Goal: Task Accomplishment & Management: Complete application form

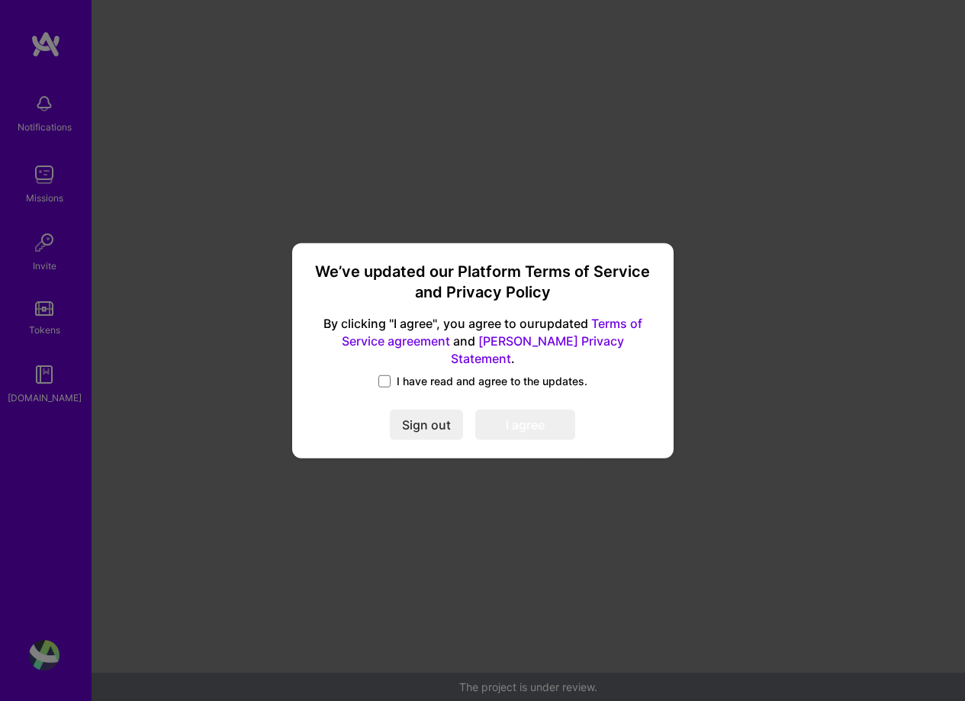
click at [411, 374] on span "I have read and agree to the updates." at bounding box center [492, 381] width 191 height 15
click at [0, 0] on input "I have read and agree to the updates." at bounding box center [0, 0] width 0 height 0
click at [531, 410] on button "I agree" at bounding box center [525, 425] width 100 height 31
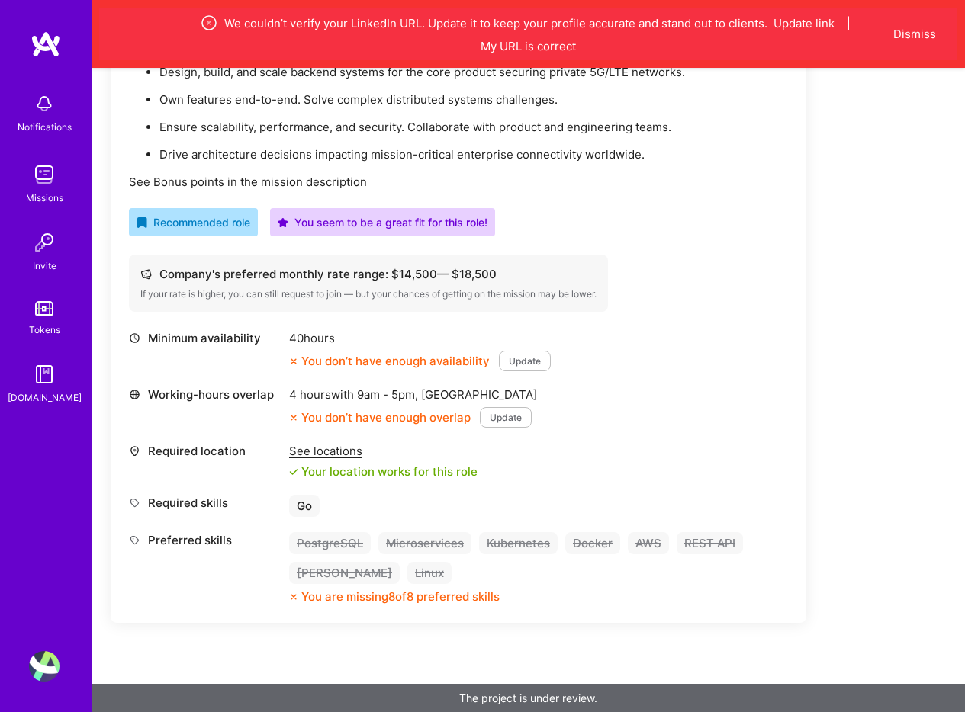
scroll to position [558, 0]
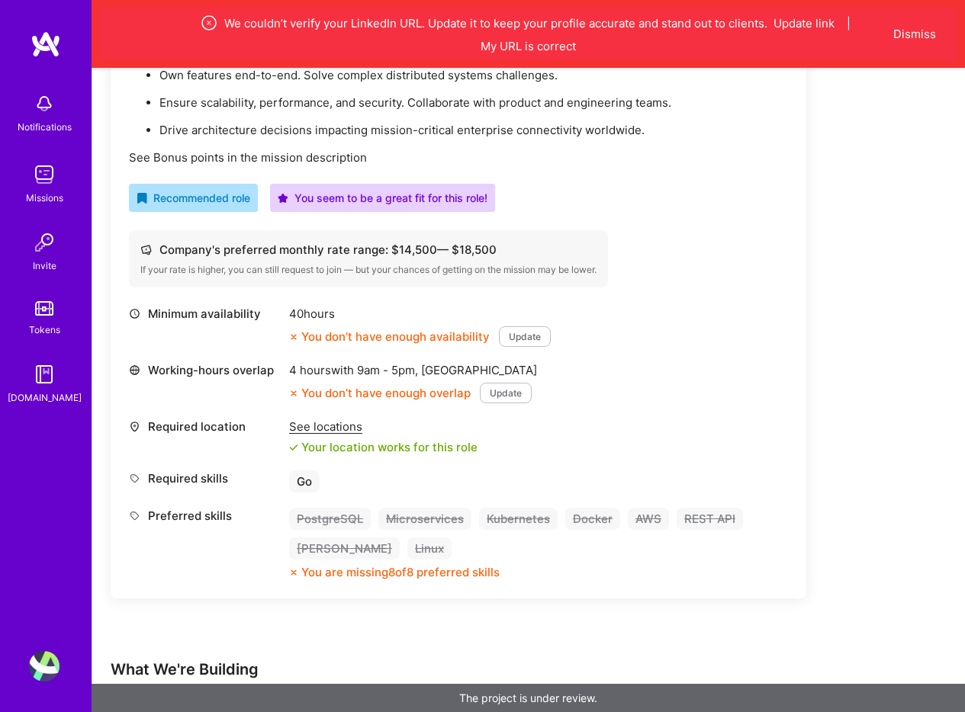
click at [502, 394] on button "Update" at bounding box center [506, 393] width 52 height 21
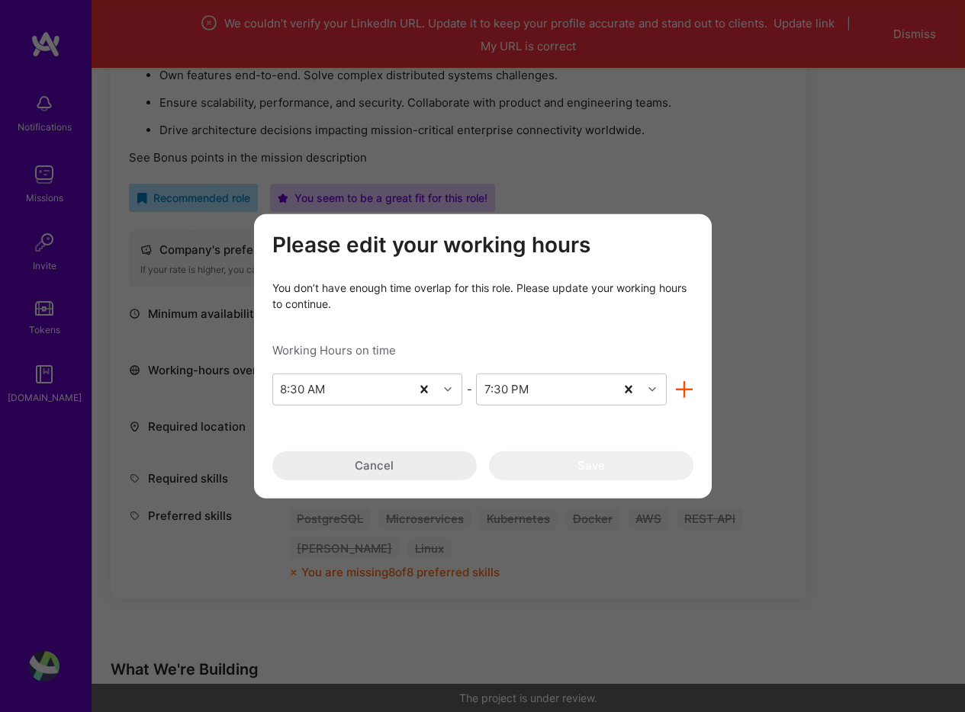
click at [384, 455] on button "Cancel" at bounding box center [374, 465] width 204 height 29
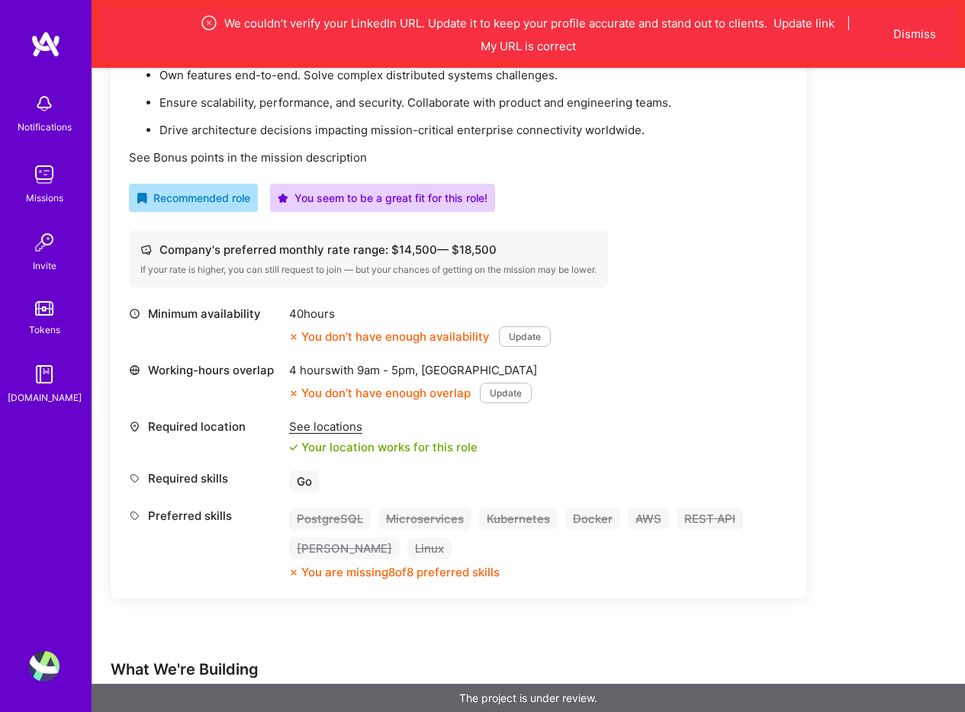
click at [520, 342] on button "Update" at bounding box center [525, 336] width 52 height 21
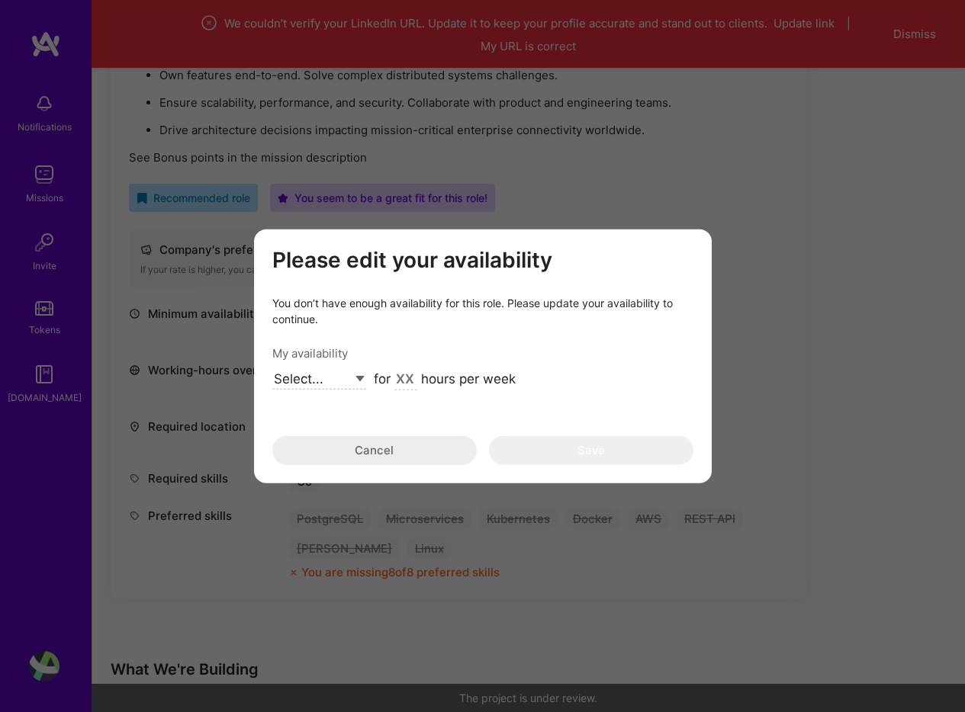
click at [339, 379] on select "Select... Right Now Future Date Not Available" at bounding box center [319, 379] width 94 height 21
select select "Future Date"
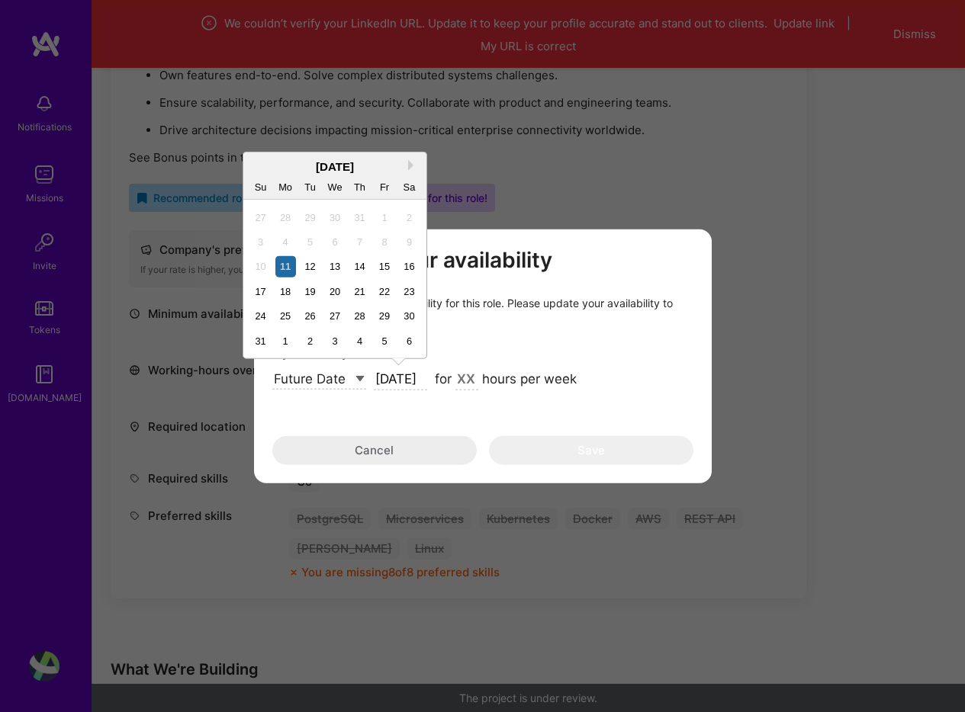
click at [404, 384] on input "[DATE]" at bounding box center [400, 380] width 53 height 20
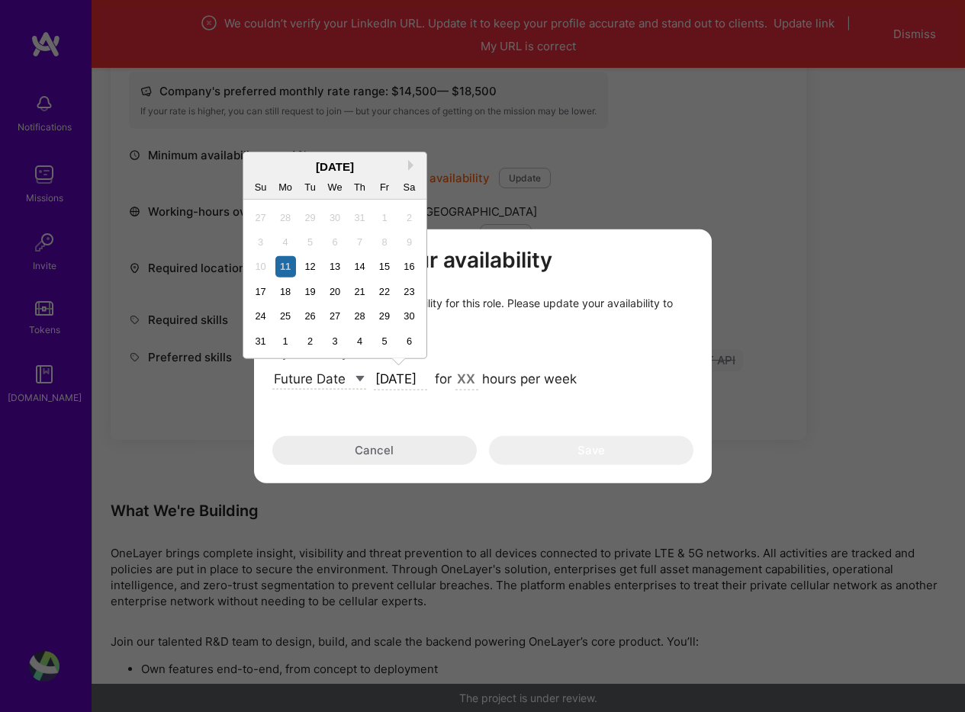
scroll to position [717, 0]
click at [409, 166] on button "Next Month" at bounding box center [413, 165] width 11 height 11
click at [256, 340] on div "30" at bounding box center [260, 341] width 21 height 21
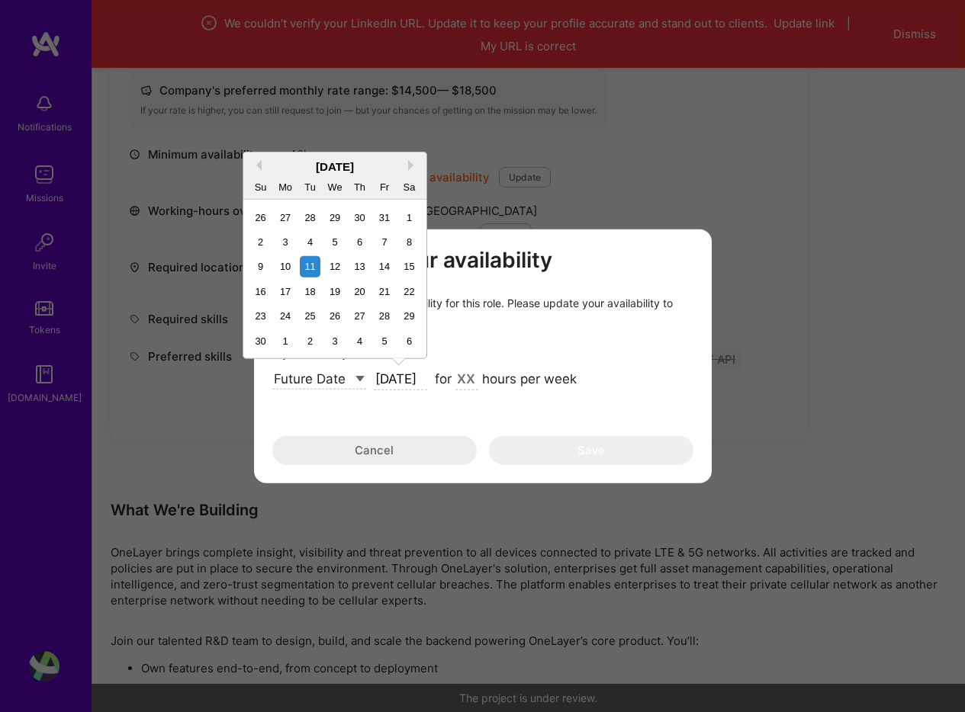
type input "[DATE]"
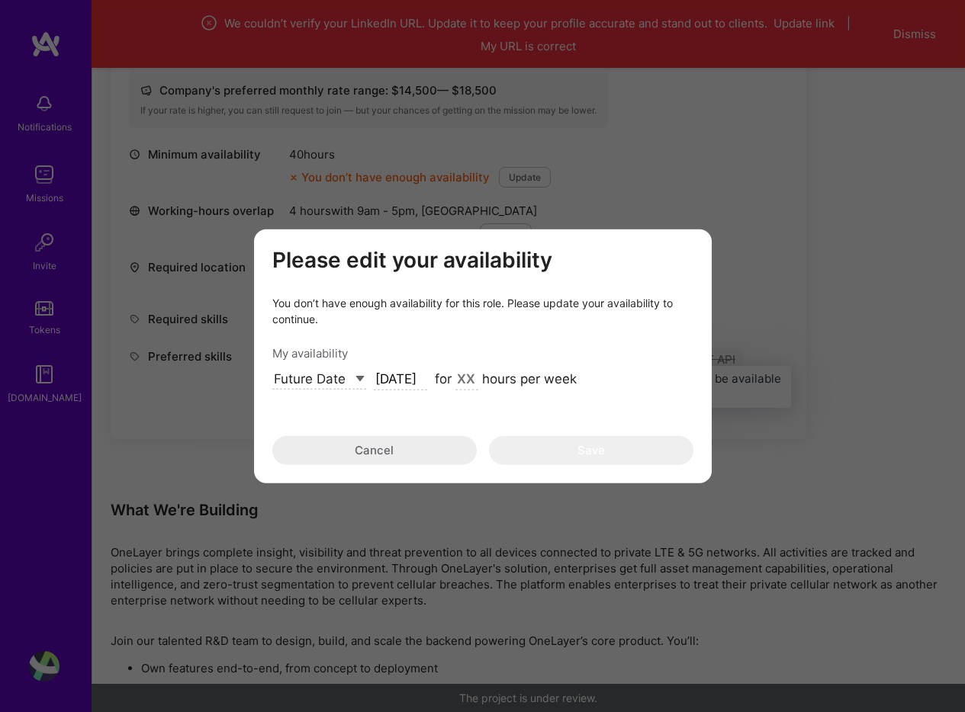
click at [460, 383] on input "modal" at bounding box center [466, 380] width 23 height 20
type input "40"
click at [584, 447] on button "Save" at bounding box center [591, 450] width 204 height 29
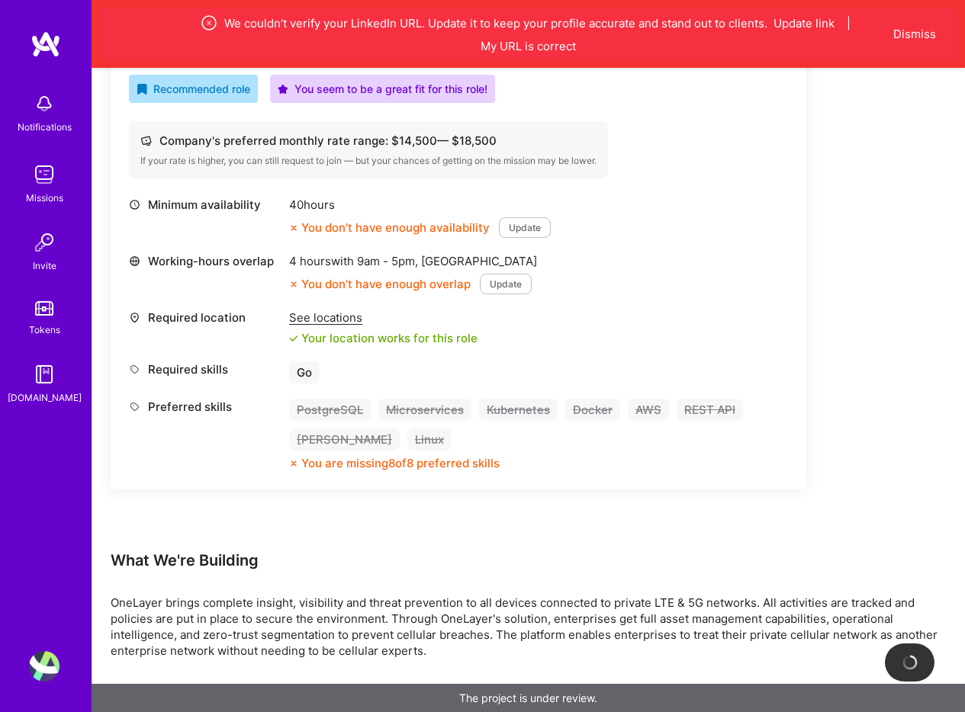
scroll to position [661, 0]
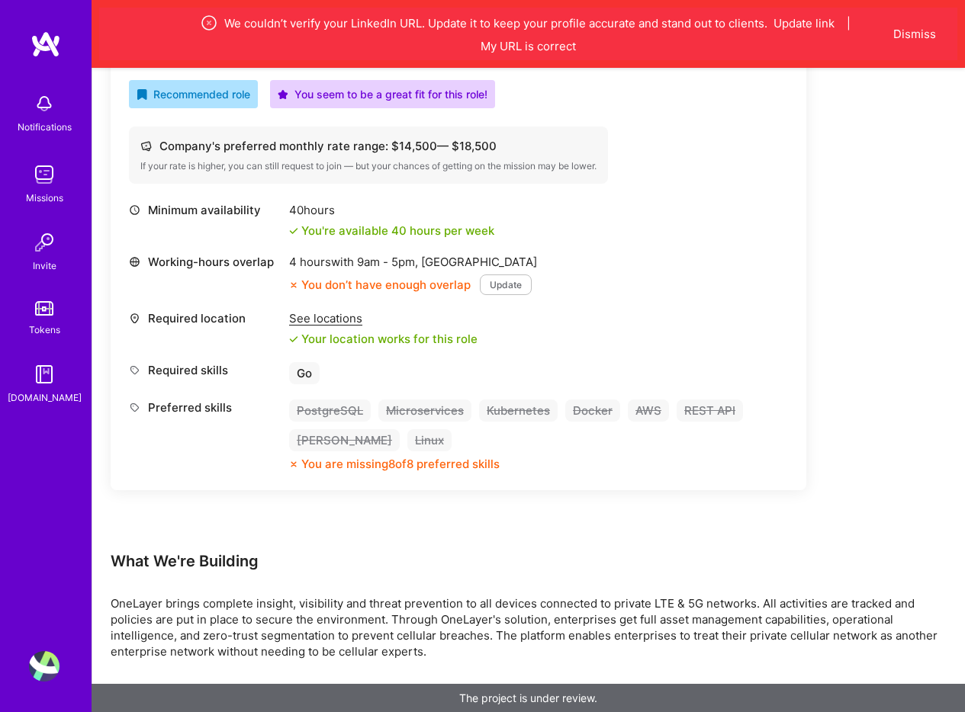
click at [513, 285] on button "Update" at bounding box center [506, 285] width 52 height 21
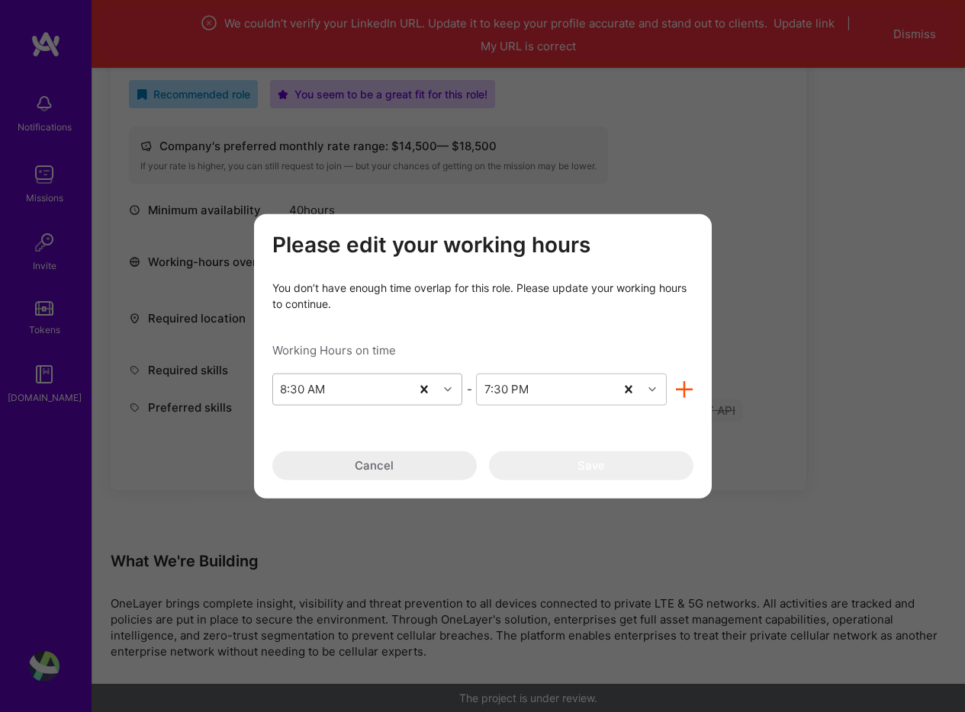
click at [443, 398] on div "modal" at bounding box center [450, 389] width 24 height 20
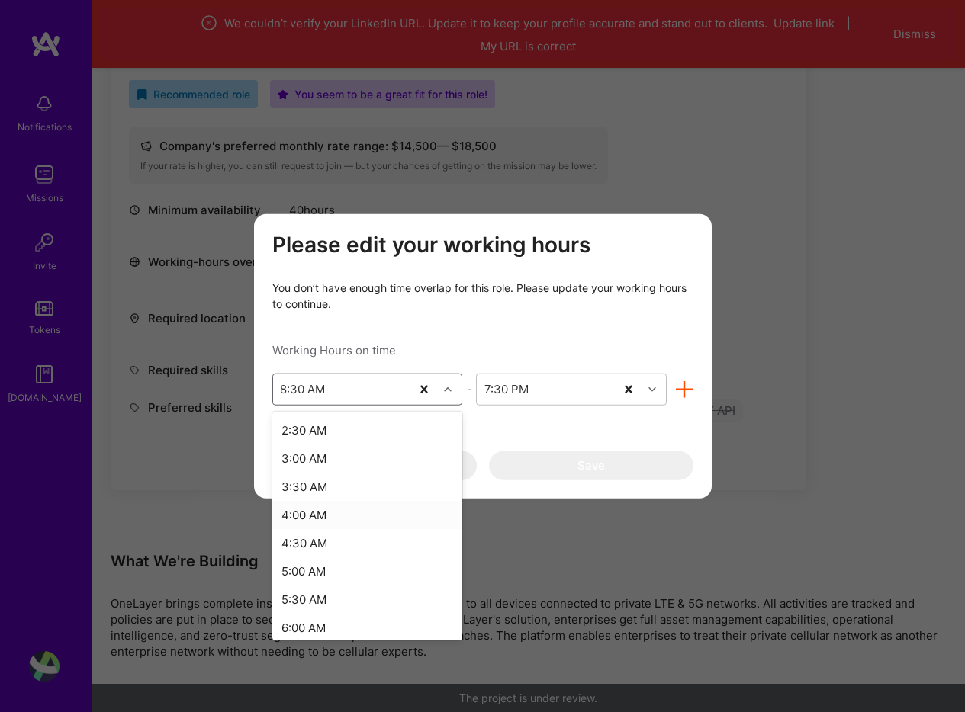
scroll to position [140, 0]
click at [308, 568] on div "5:00 AM" at bounding box center [367, 570] width 191 height 28
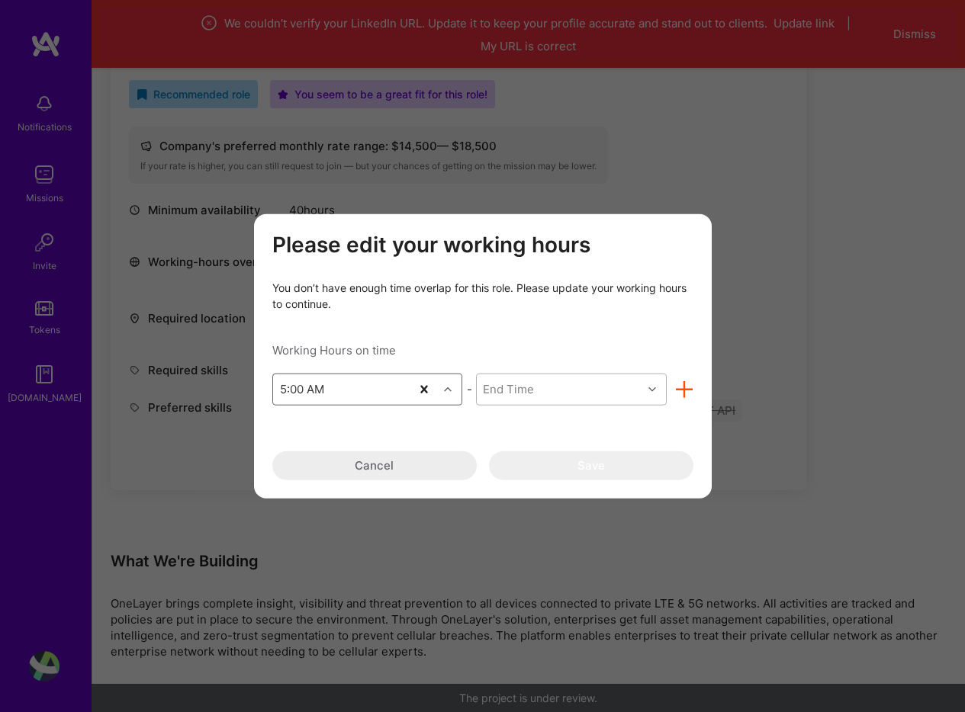
click at [643, 393] on div "modal" at bounding box center [654, 389] width 24 height 20
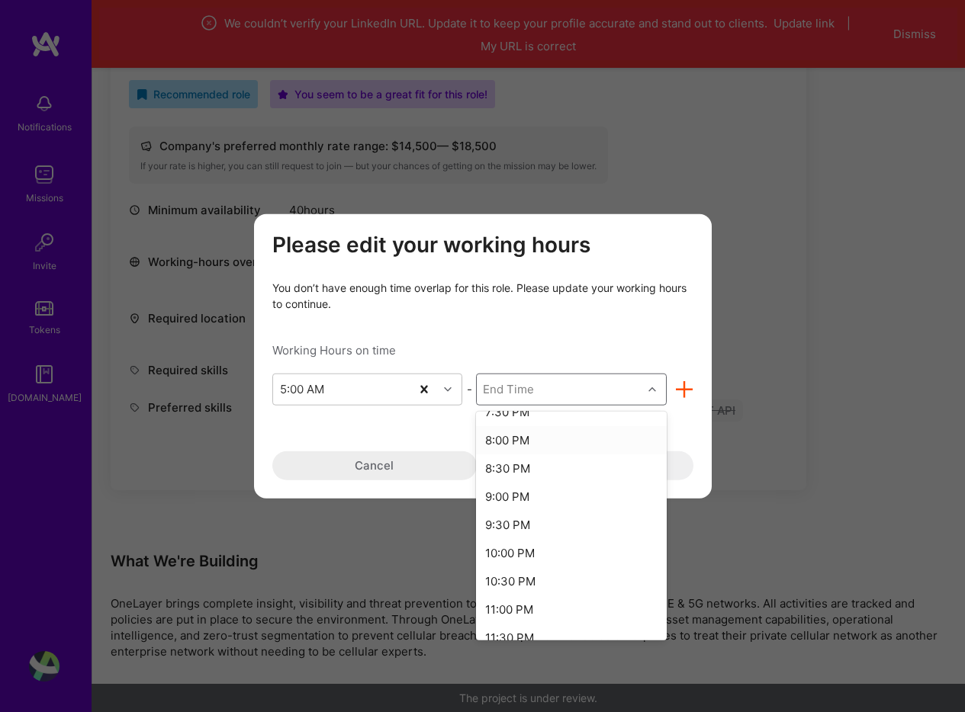
scroll to position [843, 0]
click at [522, 545] on div "10:00 PM" at bounding box center [571, 545] width 191 height 28
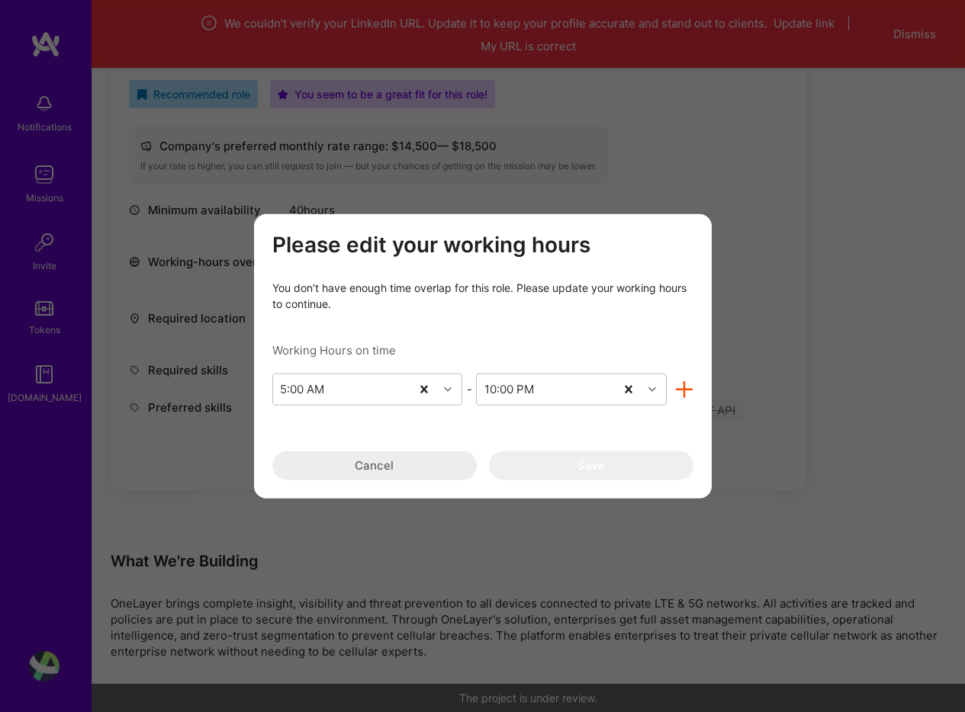
click at [648, 428] on div "Please edit your working hours You don’t have enough time overlap for this role…" at bounding box center [482, 357] width 421 height 248
click at [642, 388] on div "modal" at bounding box center [654, 389] width 24 height 20
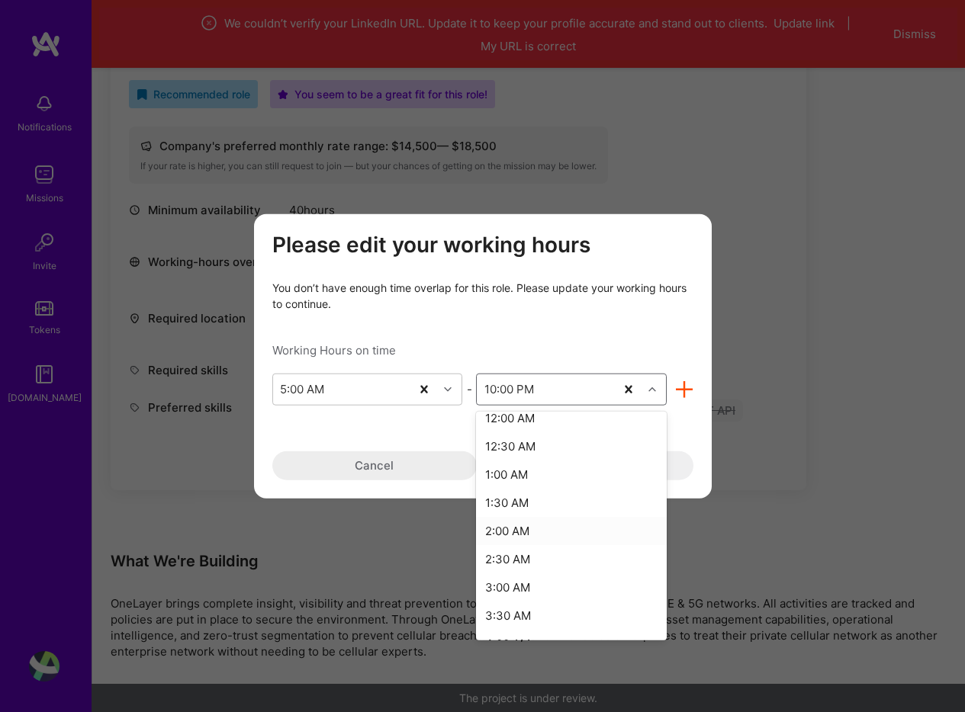
scroll to position [1121, 0]
click at [531, 580] on div "3:30 AM" at bounding box center [571, 578] width 191 height 28
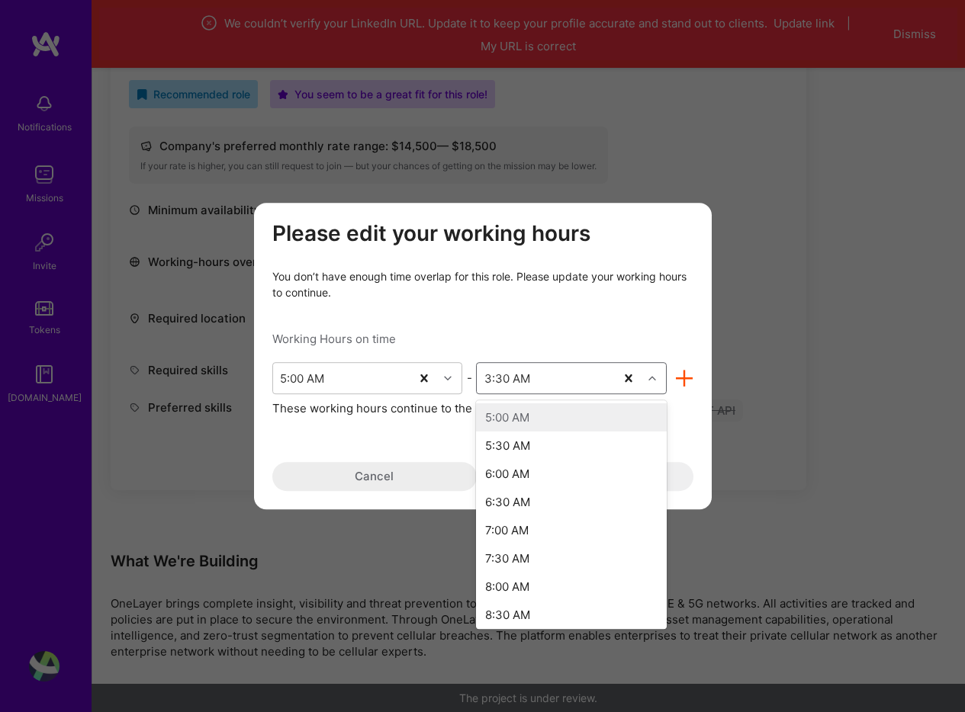
click at [648, 380] on icon "modal" at bounding box center [652, 379] width 8 height 8
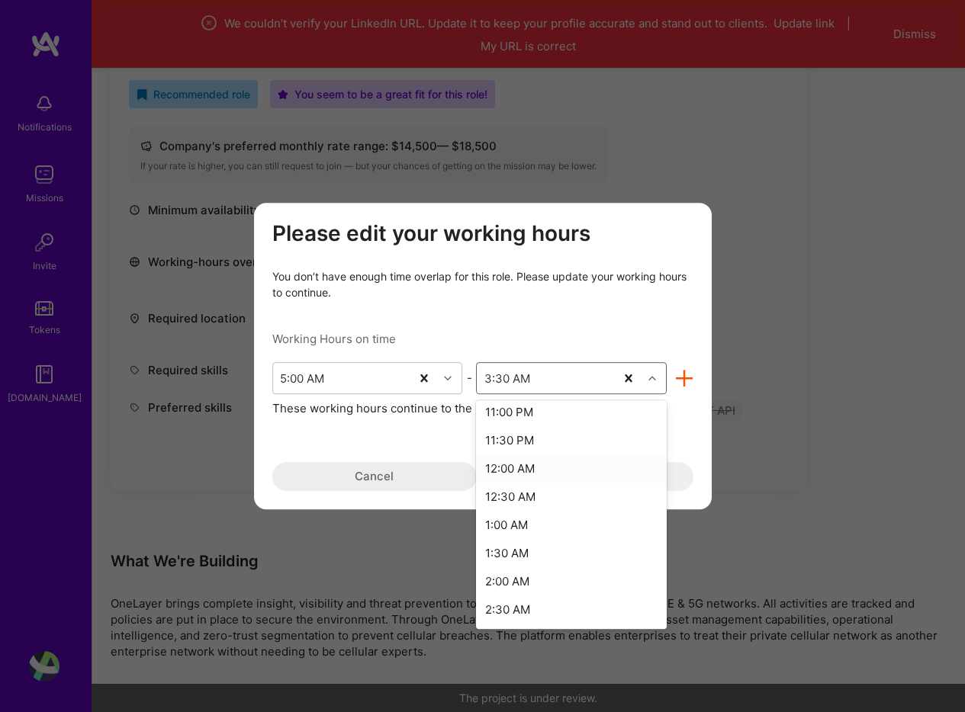
scroll to position [990, 0]
click at [524, 441] on div "11:00 PM" at bounding box center [571, 443] width 191 height 28
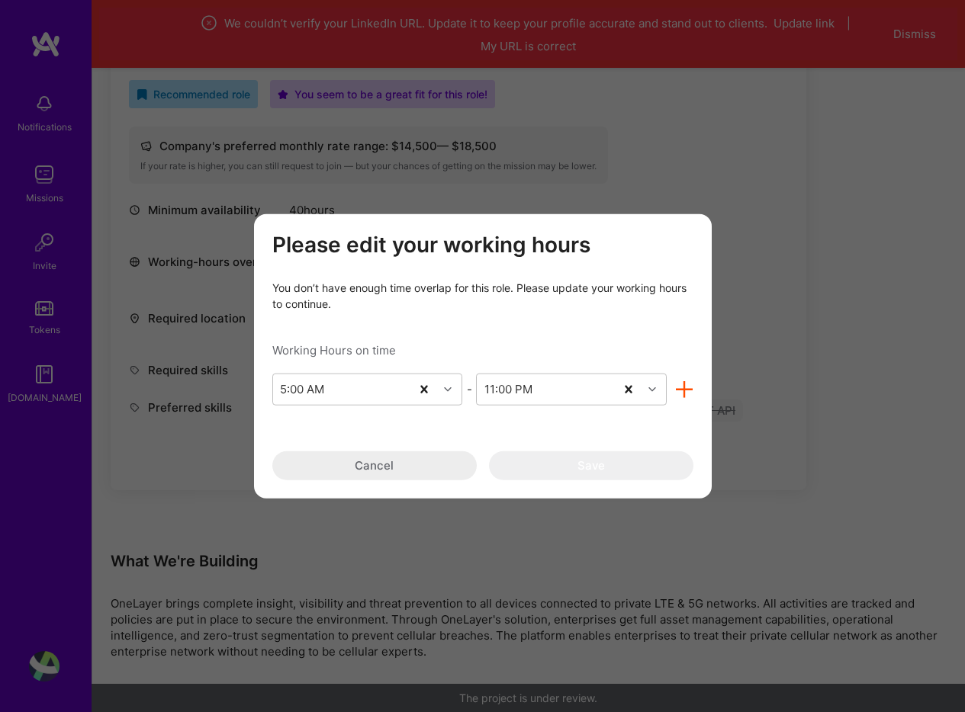
click at [396, 465] on button "Cancel" at bounding box center [374, 465] width 204 height 29
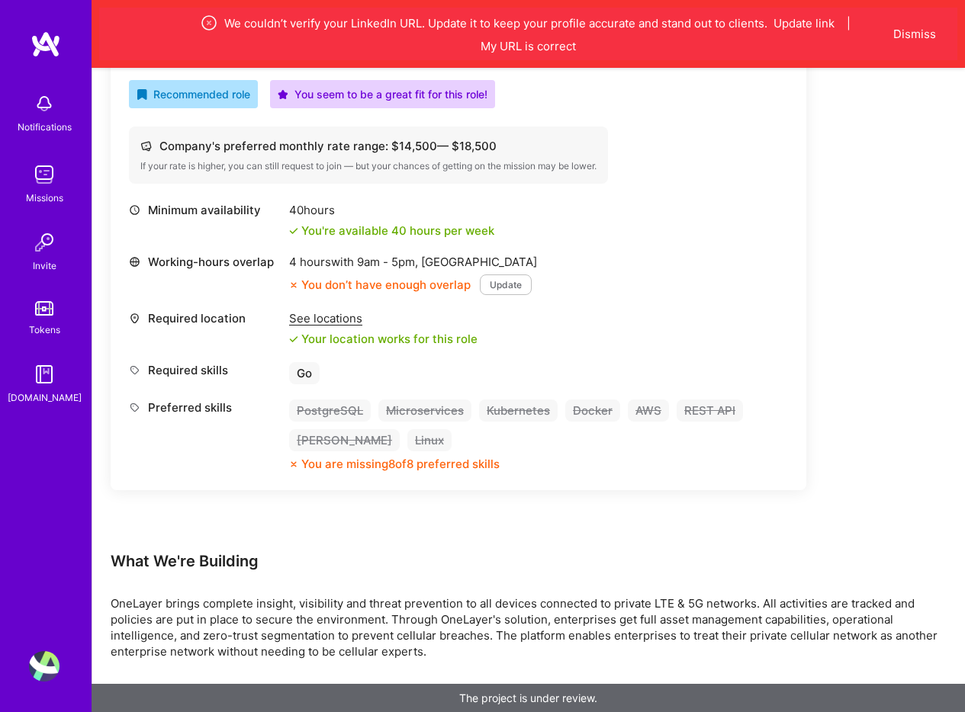
click at [325, 321] on div "See locations" at bounding box center [383, 318] width 188 height 16
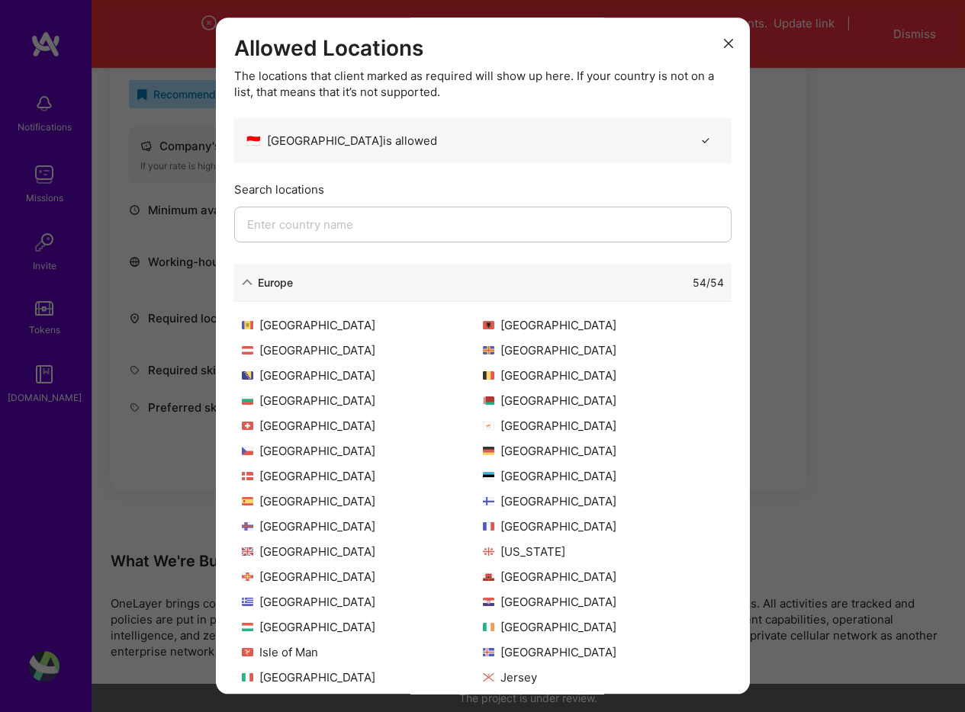
click at [724, 43] on icon "modal" at bounding box center [728, 43] width 9 height 9
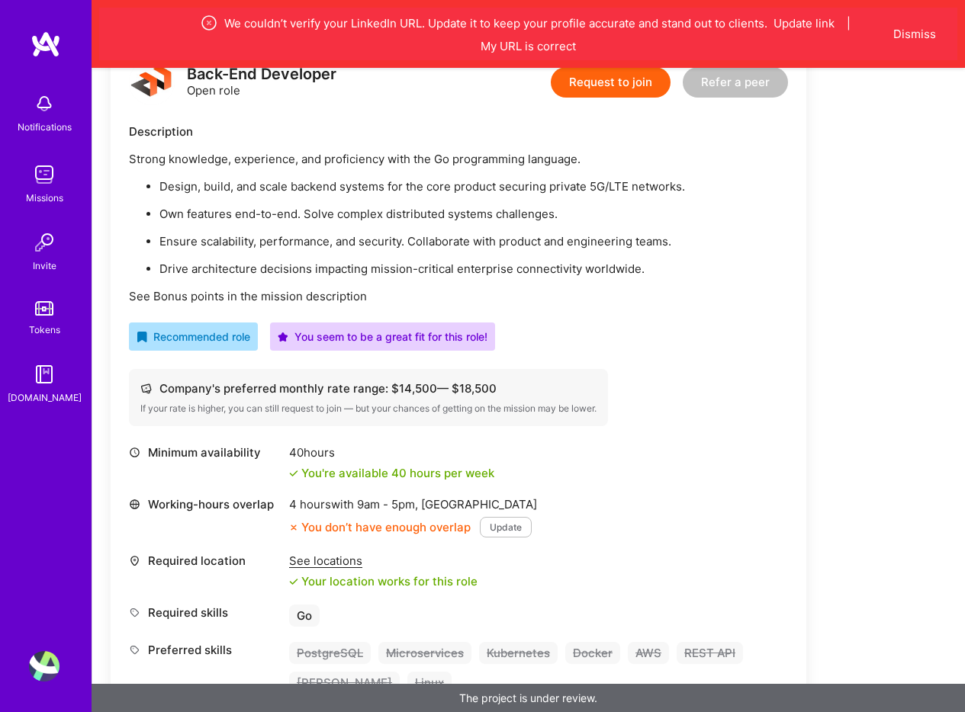
scroll to position [418, 0]
click at [919, 37] on button "Dismiss" at bounding box center [914, 34] width 43 height 16
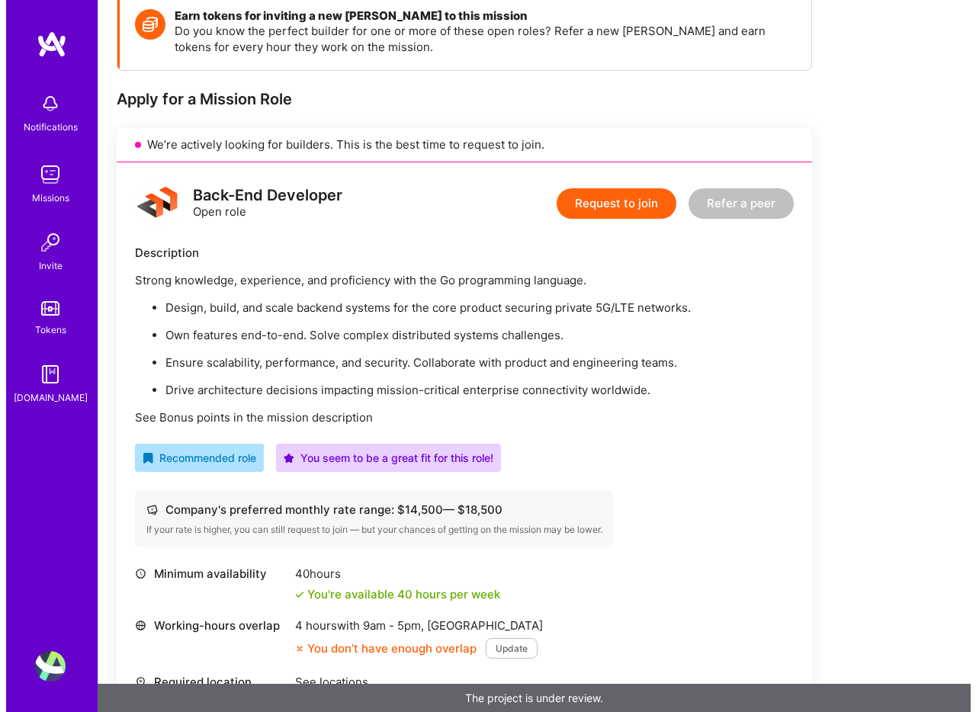
scroll to position [0, 0]
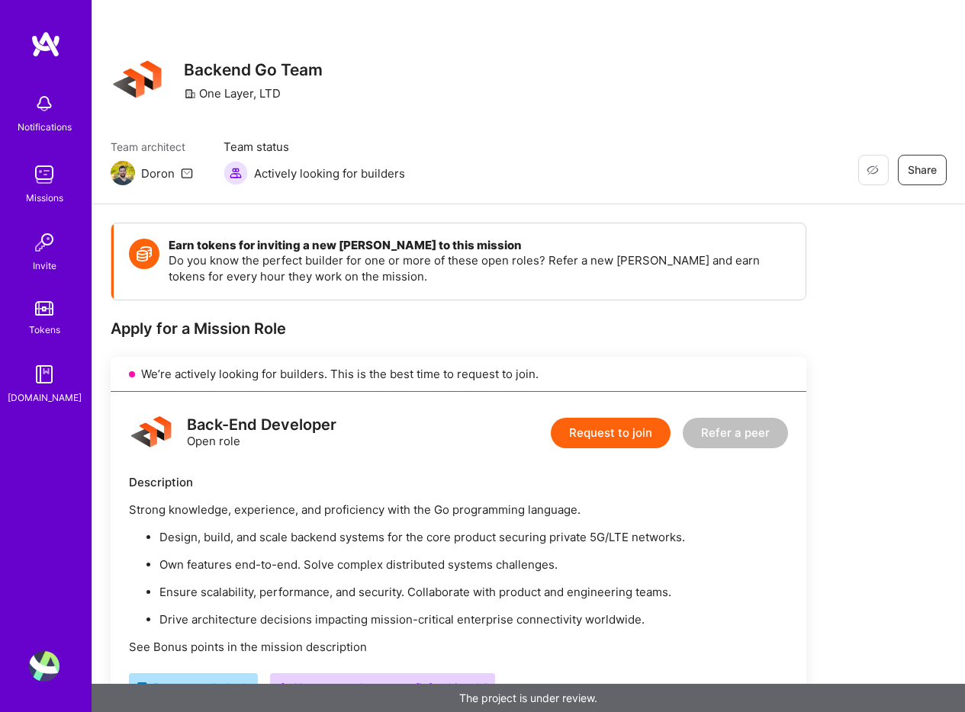
click at [618, 429] on button "Request to join" at bounding box center [611, 433] width 120 height 31
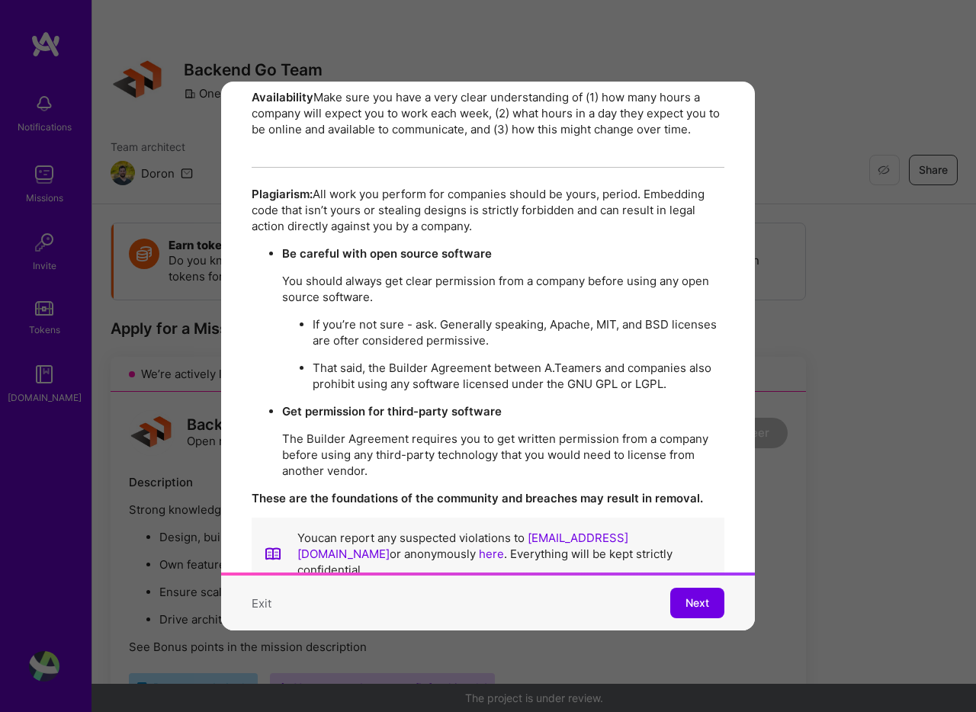
scroll to position [2628, 0]
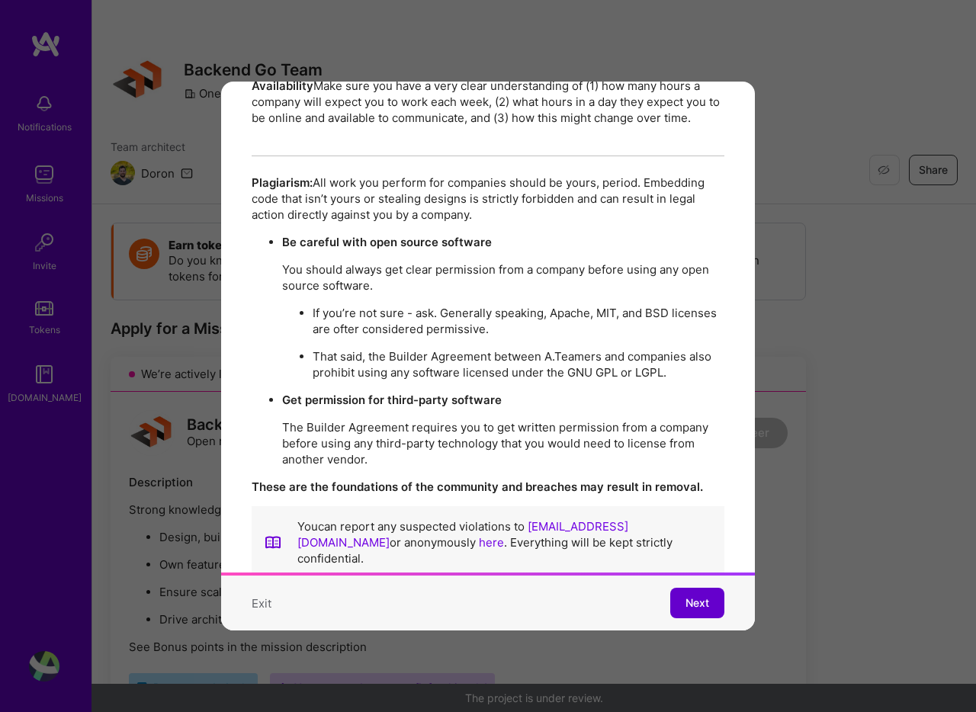
click at [687, 596] on span "Next" at bounding box center [698, 603] width 24 height 15
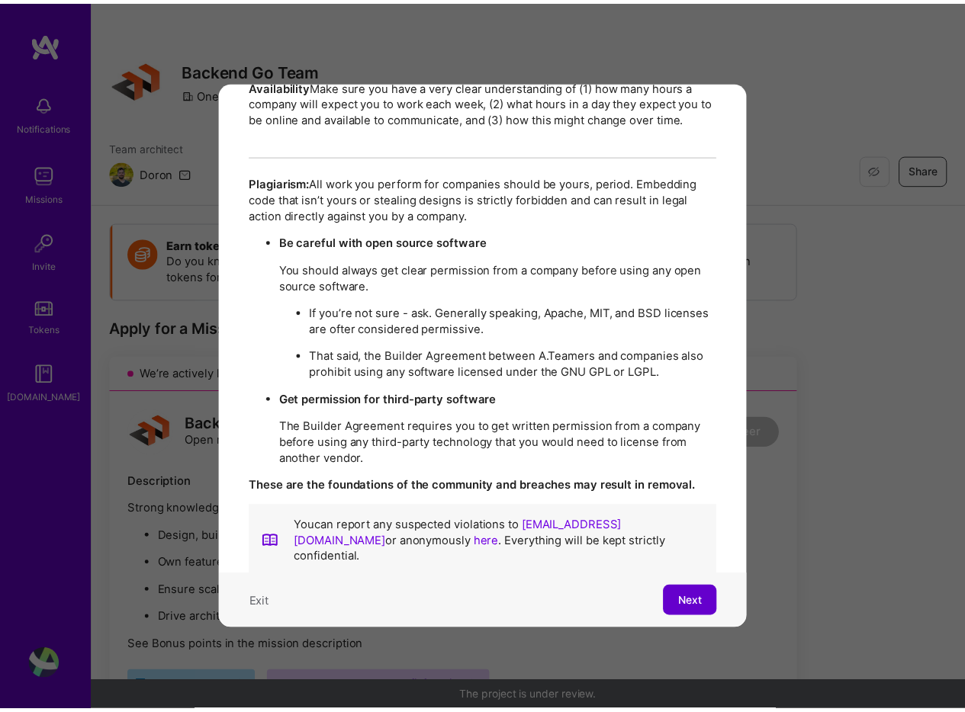
scroll to position [0, 0]
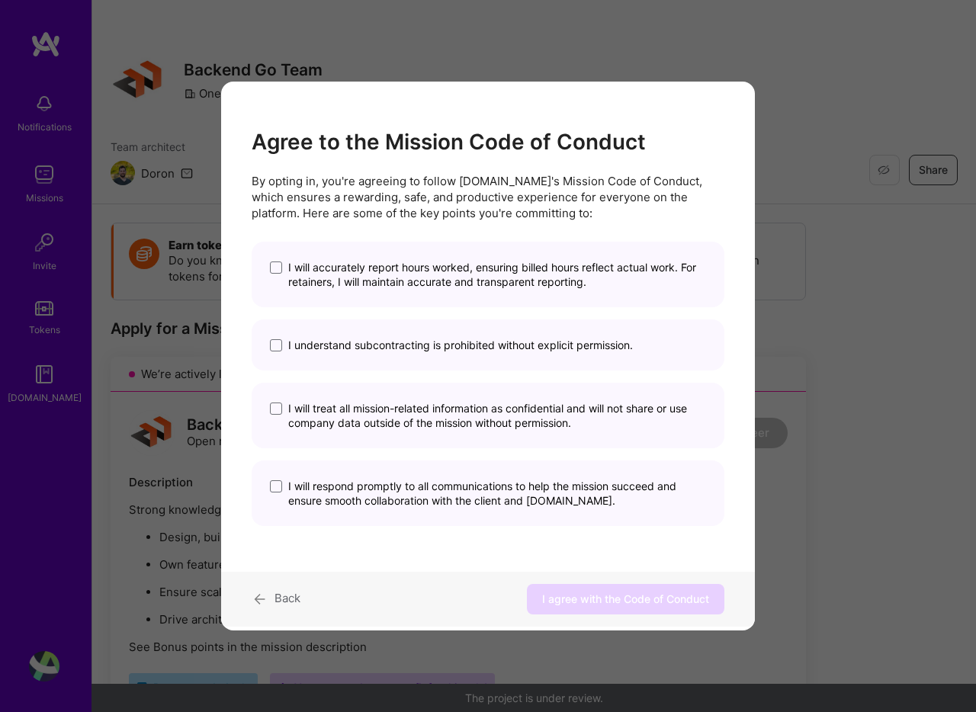
click at [472, 276] on span "I will accurately report hours worked, ensuring billed hours reflect actual wor…" at bounding box center [497, 274] width 418 height 29
click at [0, 0] on input "I will accurately report hours worked, ensuring billed hours reflect actual wor…" at bounding box center [0, 0] width 0 height 0
click at [462, 344] on span "I understand subcontracting is prohibited without explicit permission." at bounding box center [460, 345] width 345 height 14
click at [0, 0] on input "I understand subcontracting is prohibited without explicit permission." at bounding box center [0, 0] width 0 height 0
click at [466, 417] on span "I will treat all mission-related information as confidential and will not share…" at bounding box center [497, 415] width 418 height 29
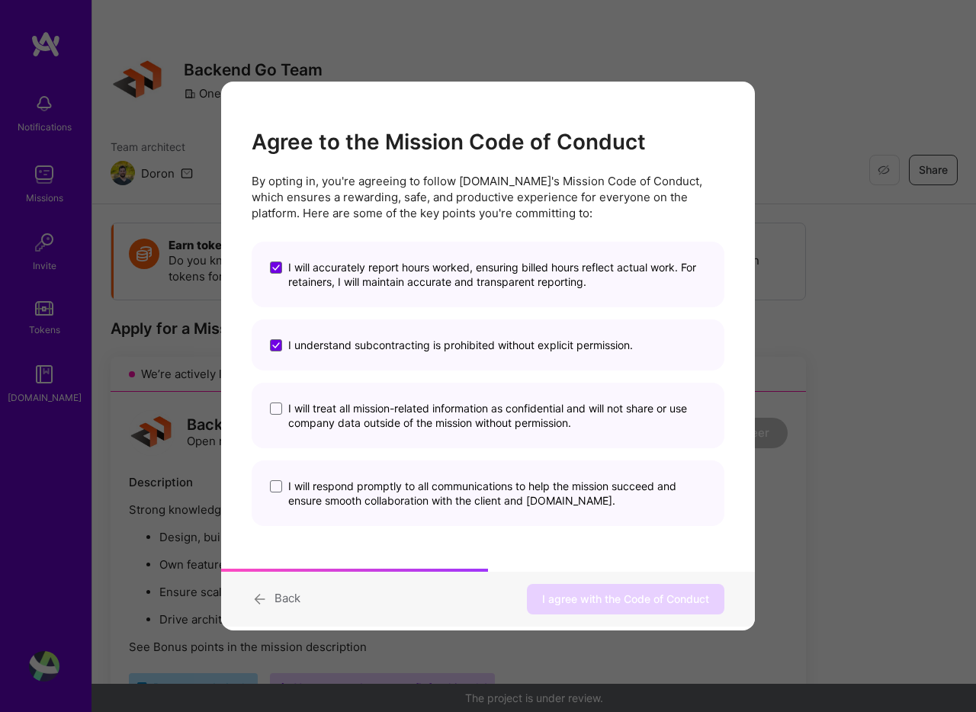
click at [0, 0] on input "I will treat all mission-related information as confidential and will not share…" at bounding box center [0, 0] width 0 height 0
click at [462, 506] on span "I will respond promptly to all communications to help the mission succeed and e…" at bounding box center [497, 493] width 418 height 29
click at [0, 0] on input "I will respond promptly to all communications to help the mission succeed and e…" at bounding box center [0, 0] width 0 height 0
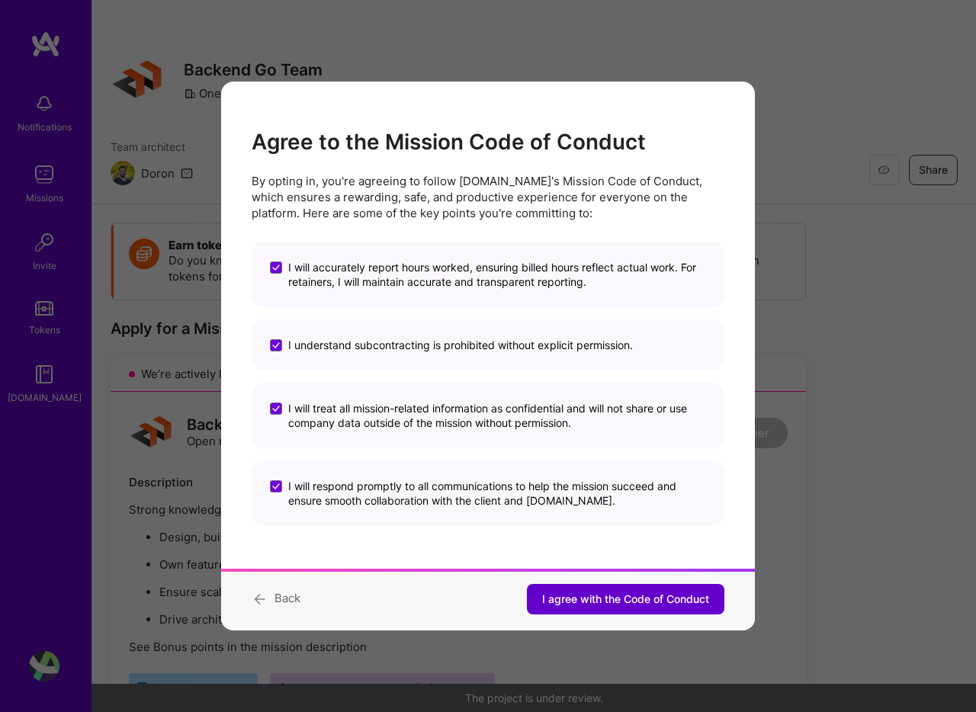
click at [642, 598] on span "I agree with the Code of Conduct" at bounding box center [625, 599] width 167 height 15
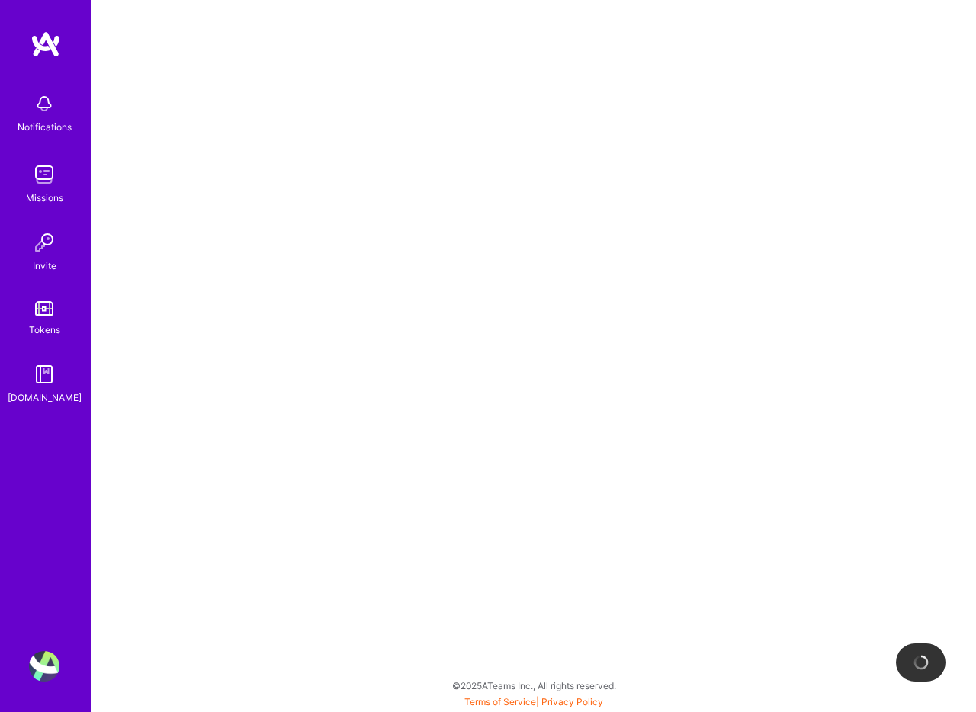
select select "US"
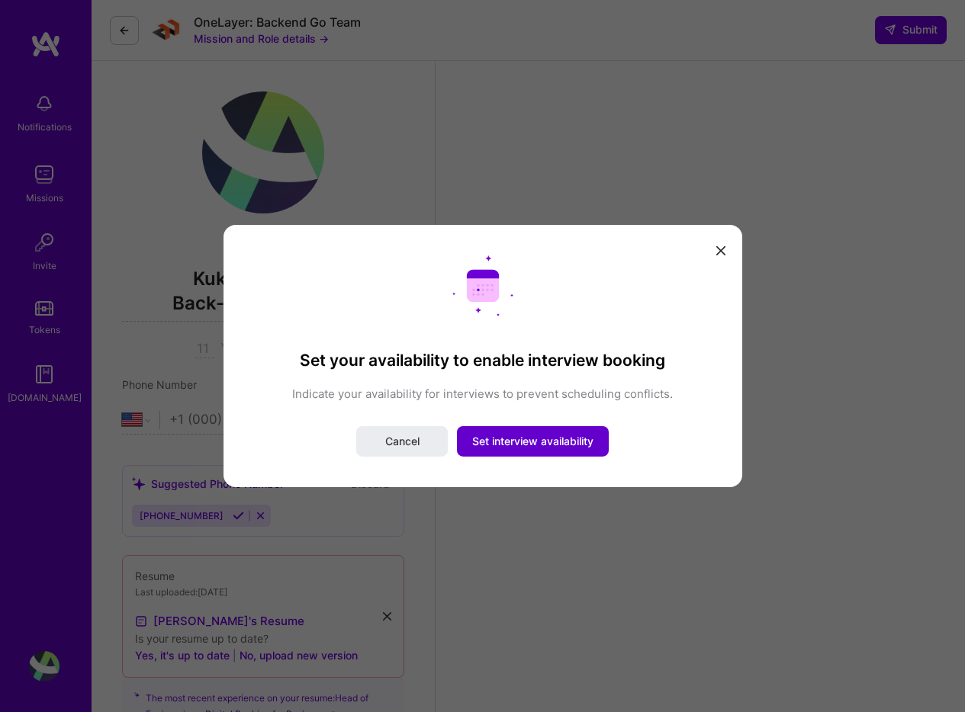
click at [558, 439] on span "Set interview availability" at bounding box center [532, 441] width 121 height 15
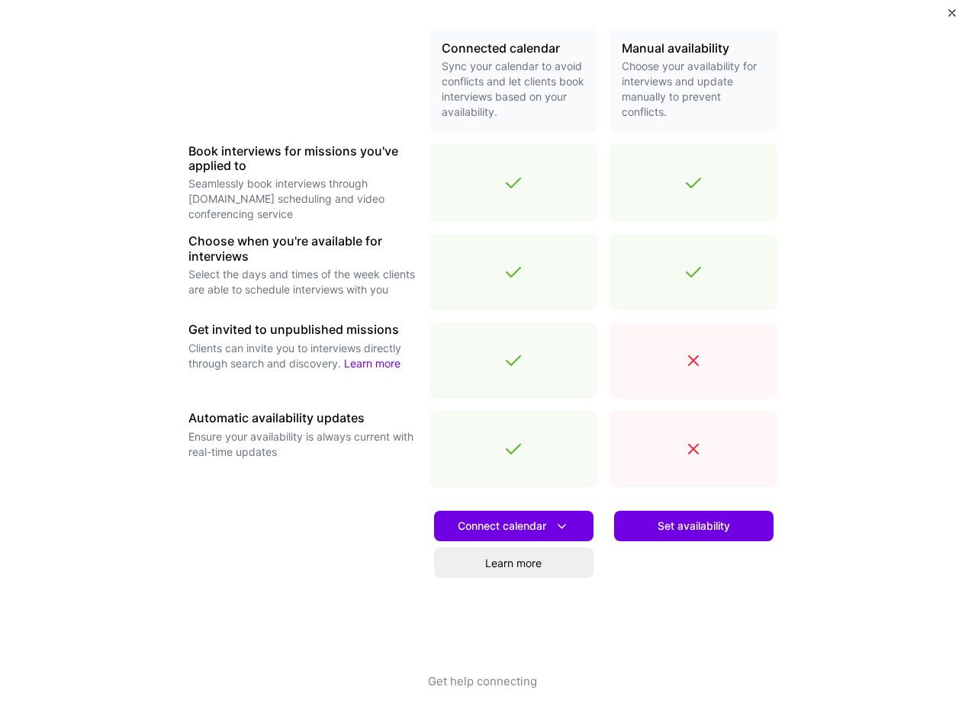
scroll to position [356, 0]
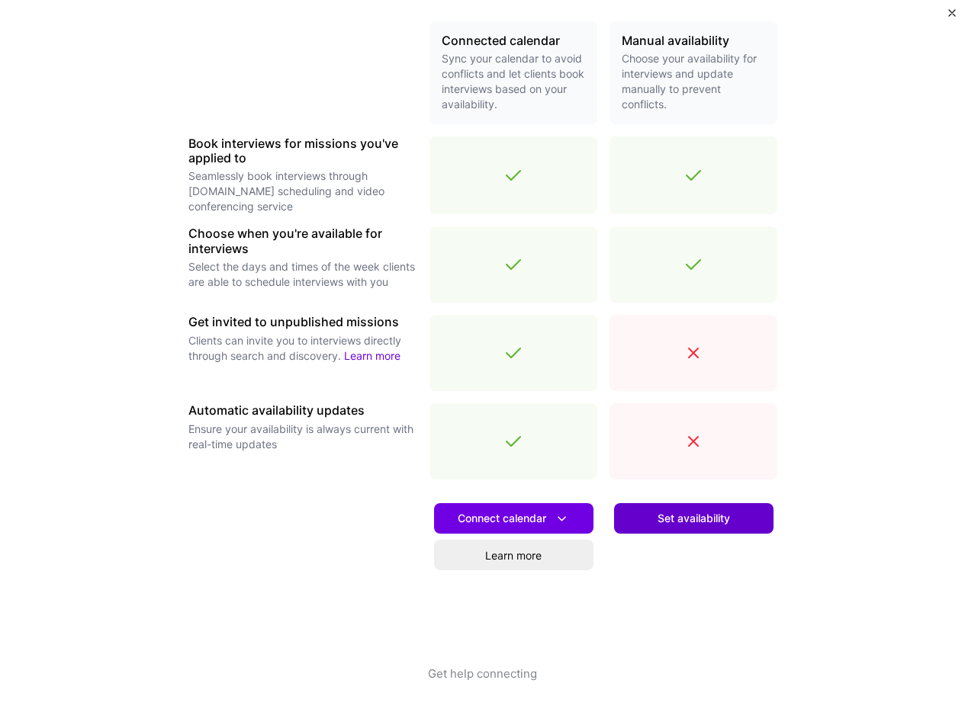
click at [666, 513] on span "Set availability" at bounding box center [694, 518] width 72 height 15
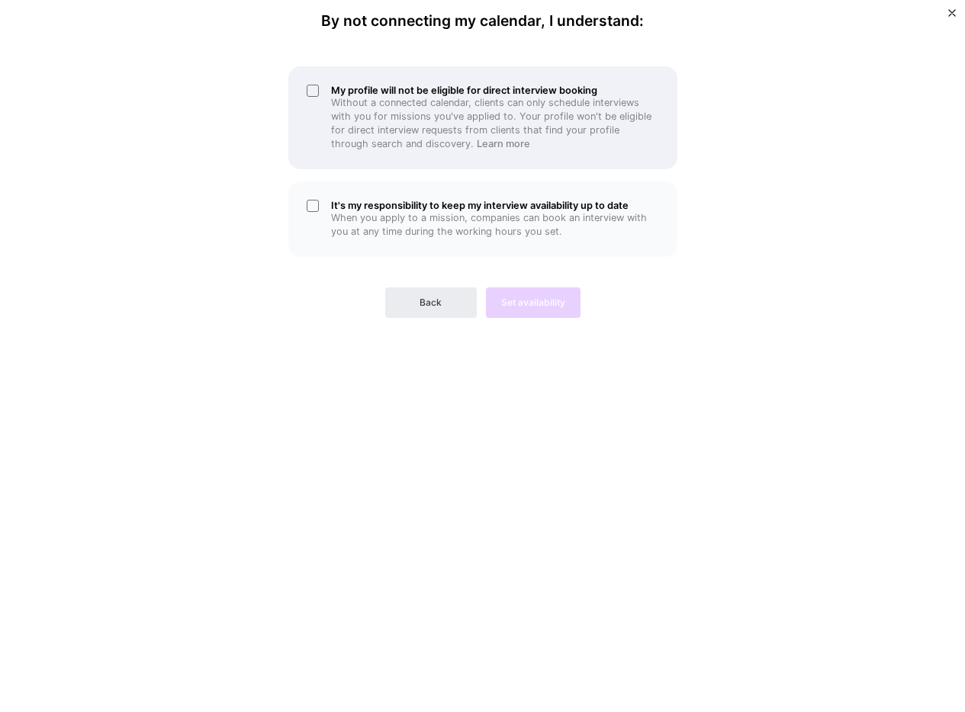
click at [407, 118] on p "Without a connected calendar, clients can only schedule interviews with you for…" at bounding box center [495, 123] width 328 height 55
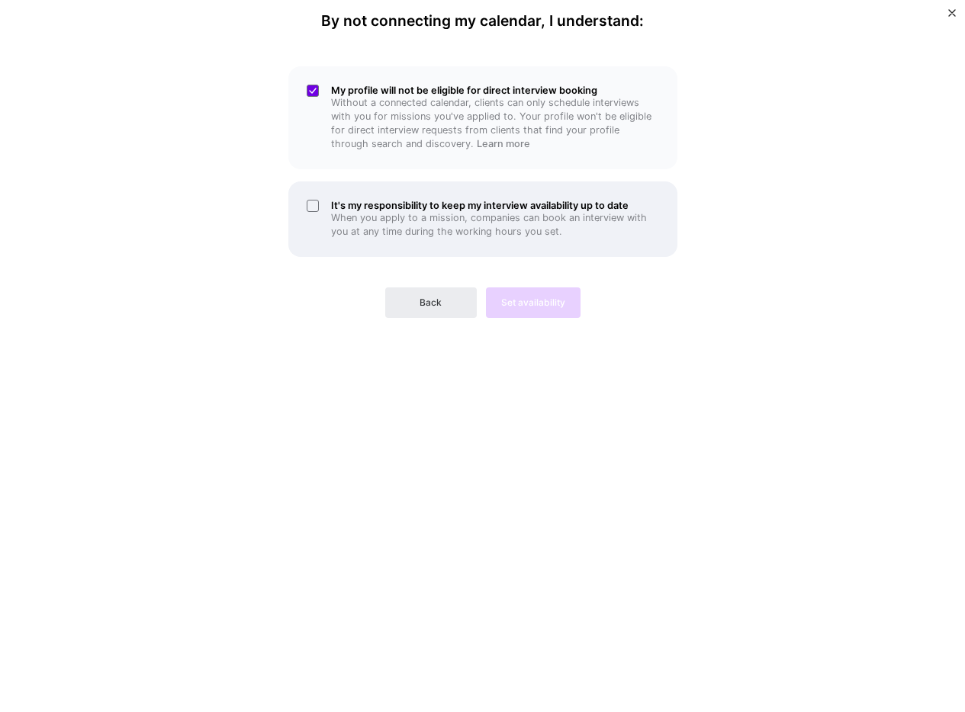
click at [421, 219] on p "When you apply to a mission, companies can book an interview with you at any ti…" at bounding box center [495, 224] width 328 height 27
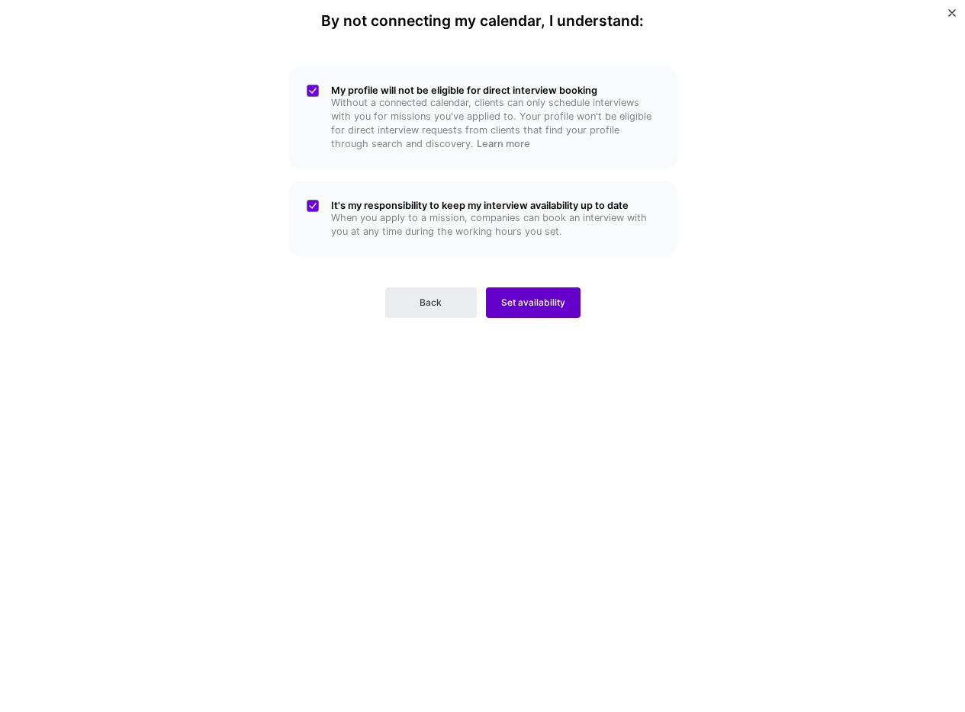
click at [525, 313] on button "Set availability" at bounding box center [533, 303] width 95 height 31
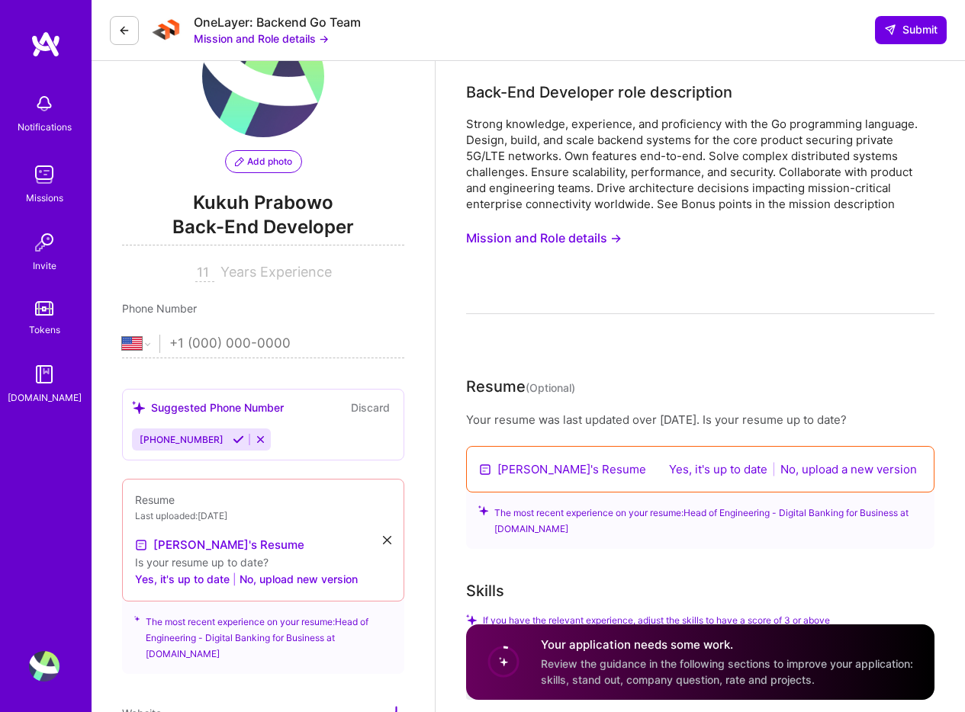
scroll to position [188, 0]
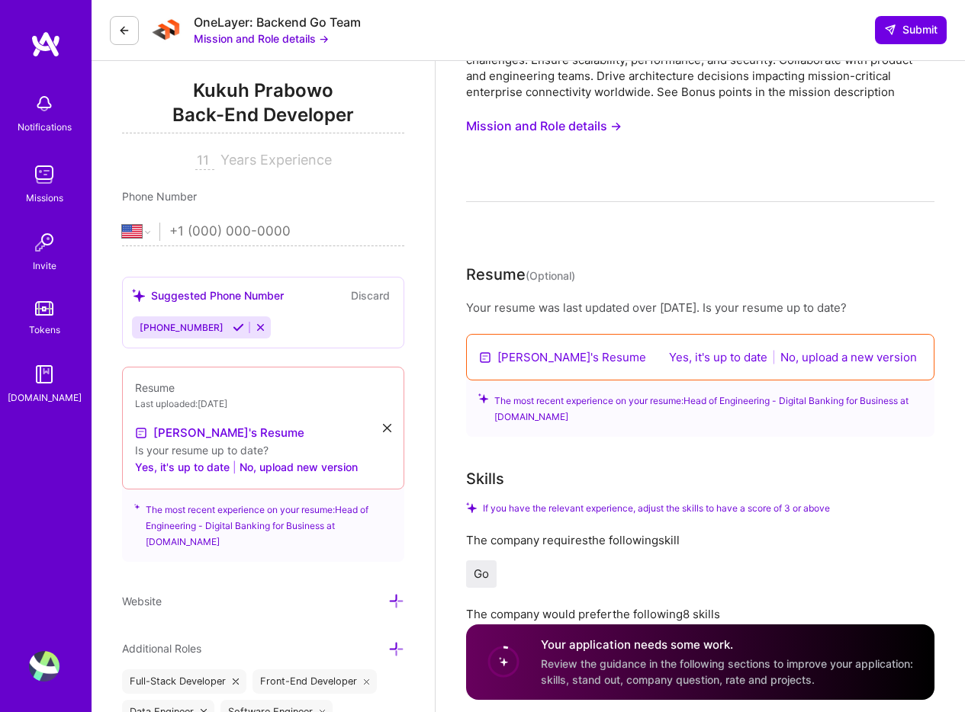
click at [881, 360] on button "No, upload a new version" at bounding box center [849, 358] width 146 height 18
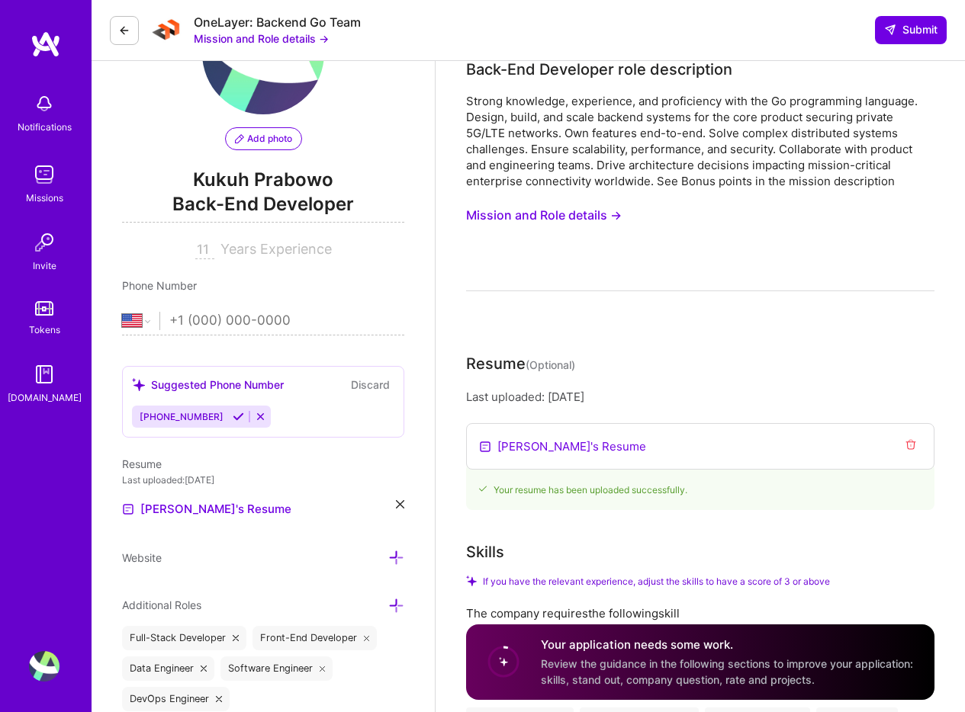
scroll to position [0, 0]
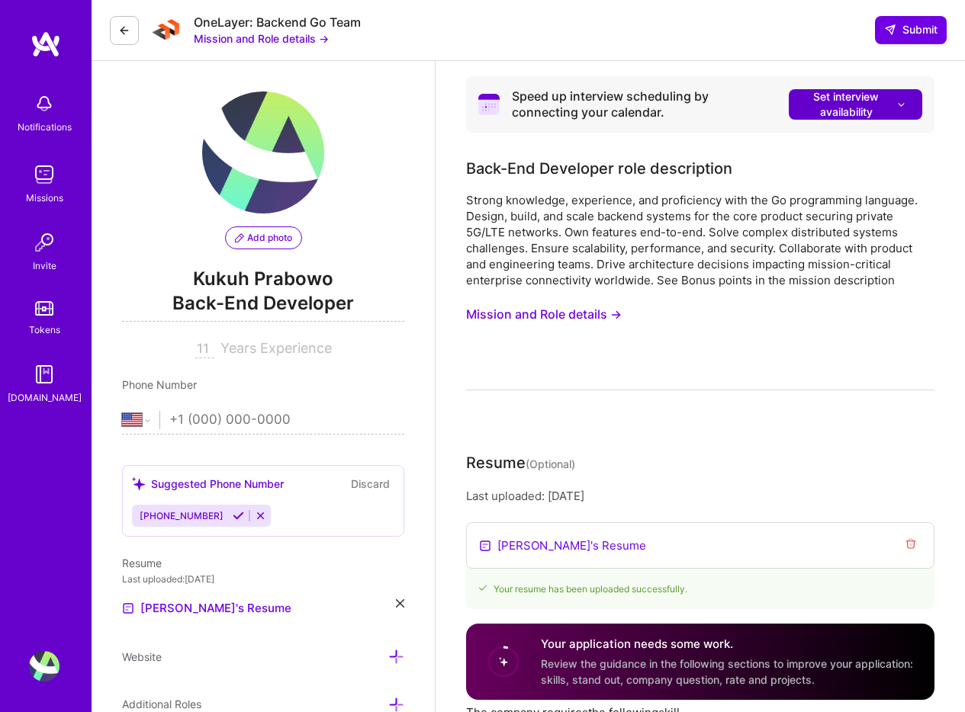
click at [912, 100] on button "Set interview availability" at bounding box center [855, 104] width 133 height 31
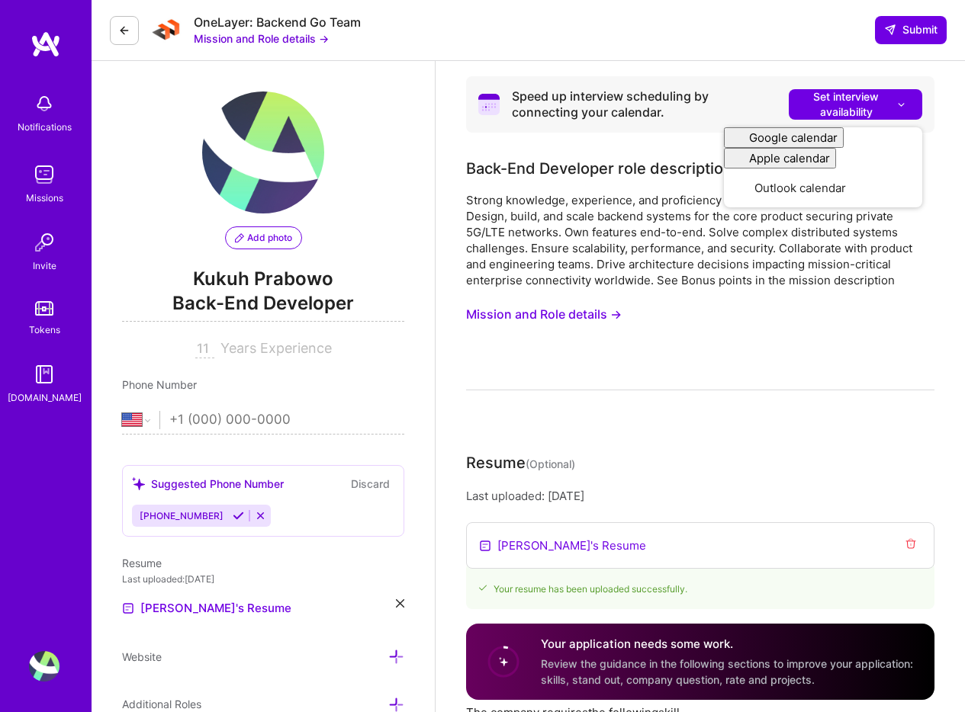
click at [799, 60] on div "OneLayer: Backend Go Team Mission and Role details → Submit" at bounding box center [528, 30] width 873 height 61
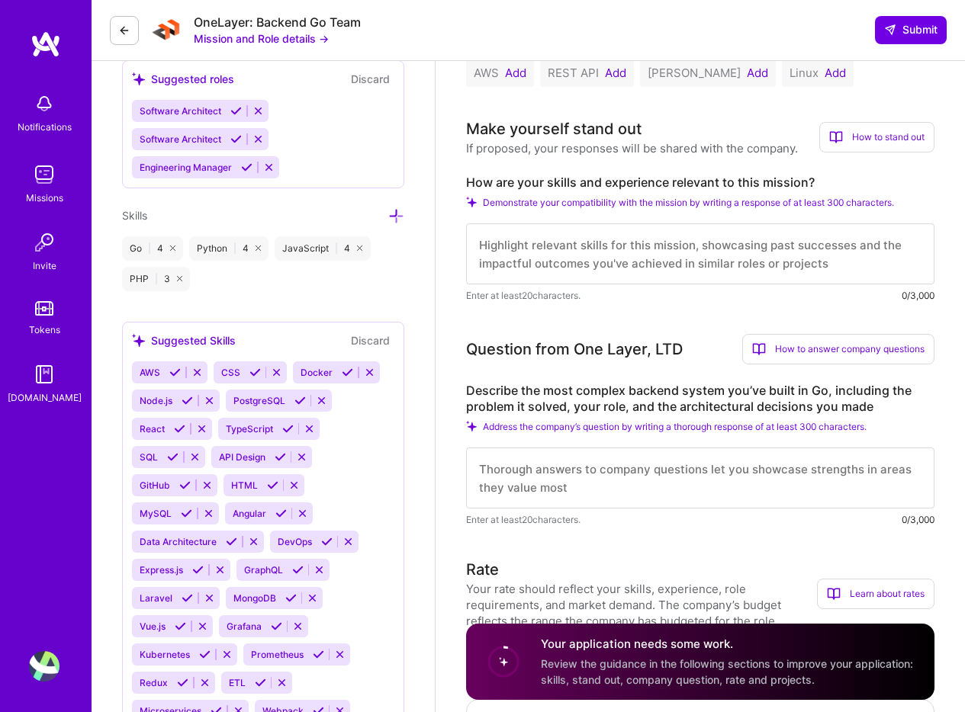
scroll to position [952, 0]
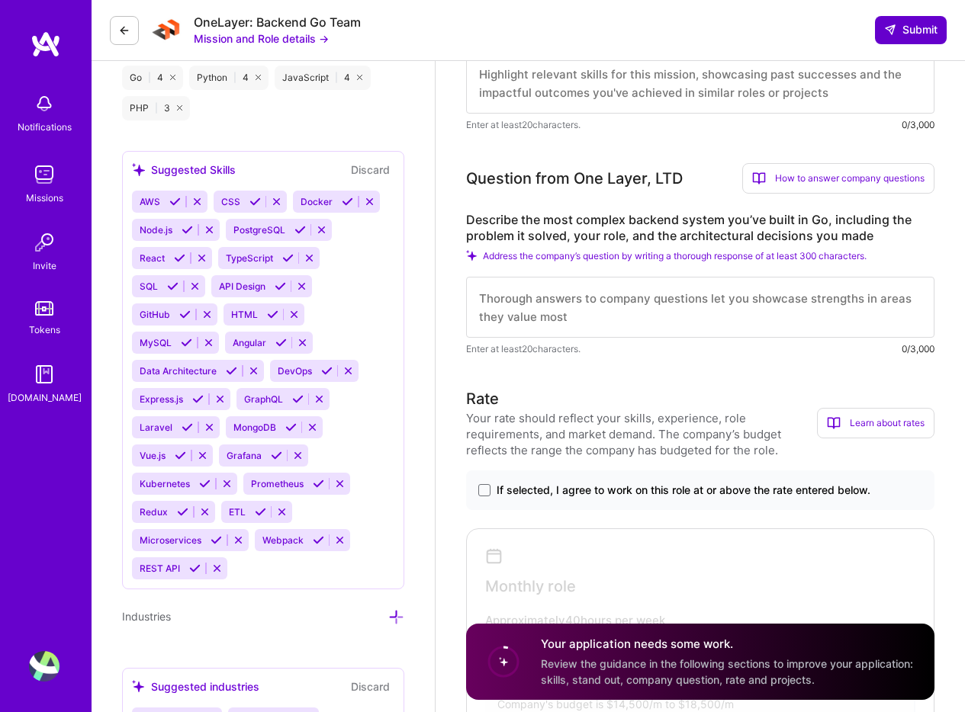
click at [912, 40] on button "Submit" at bounding box center [911, 29] width 72 height 27
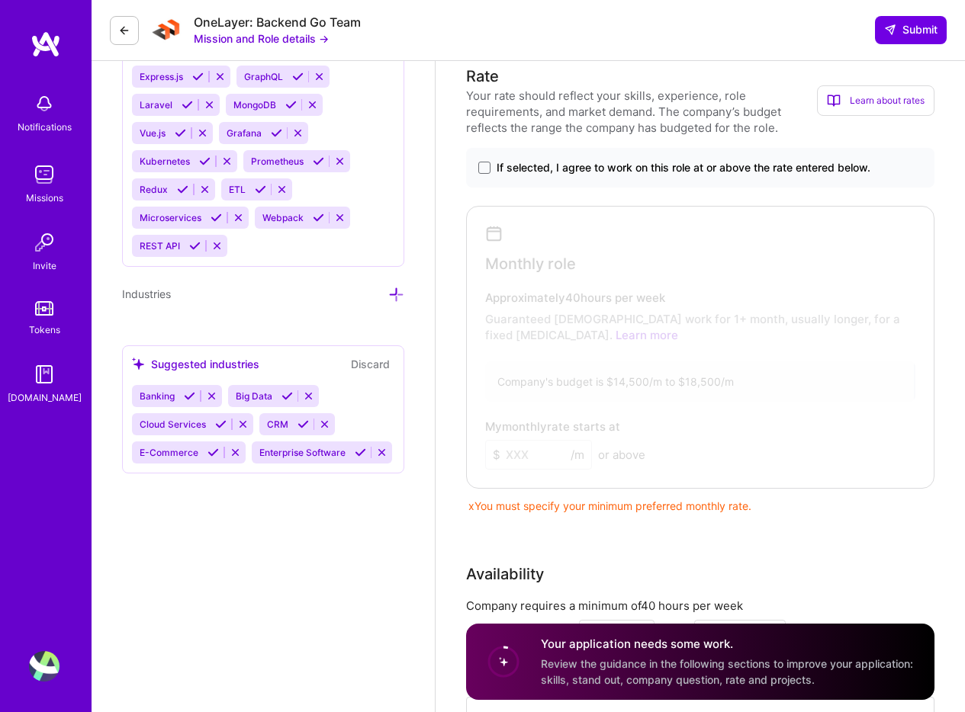
scroll to position [1266, 0]
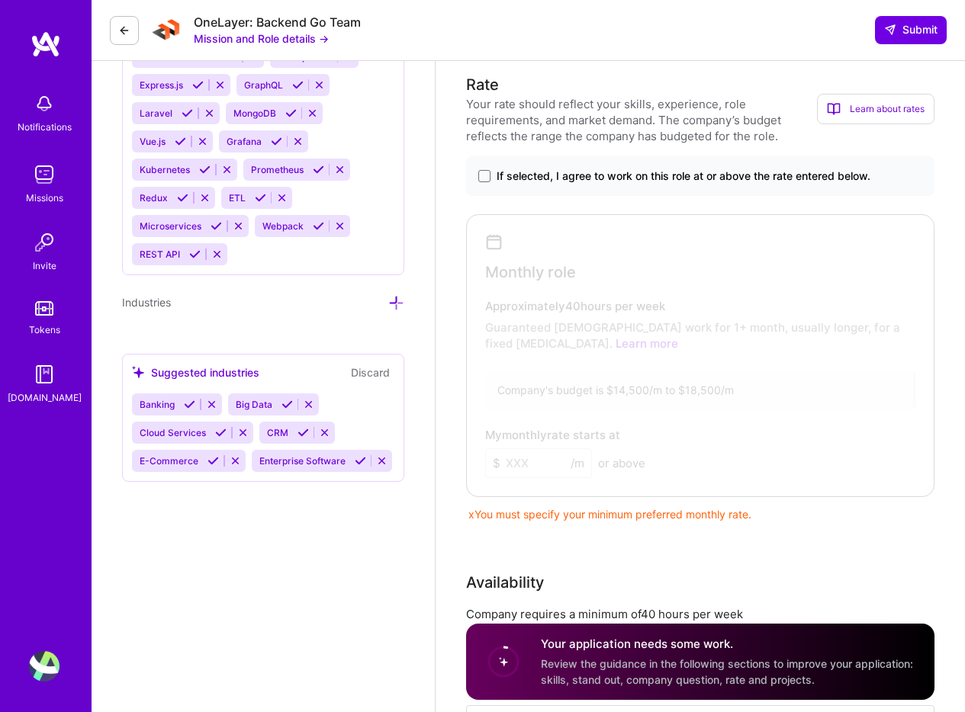
click at [736, 178] on span "If selected, I agree to work on this role at or above the rate entered below." at bounding box center [684, 176] width 374 height 15
click at [0, 0] on input "If selected, I agree to work on this role at or above the rate entered below." at bounding box center [0, 0] width 0 height 0
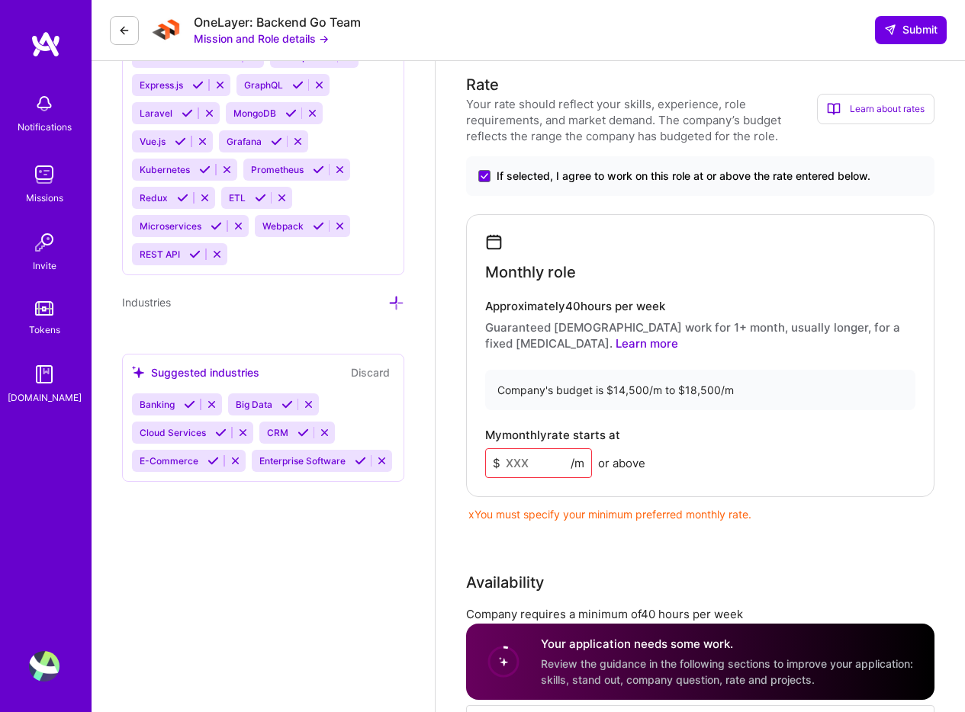
click at [542, 468] on input at bounding box center [538, 464] width 107 height 30
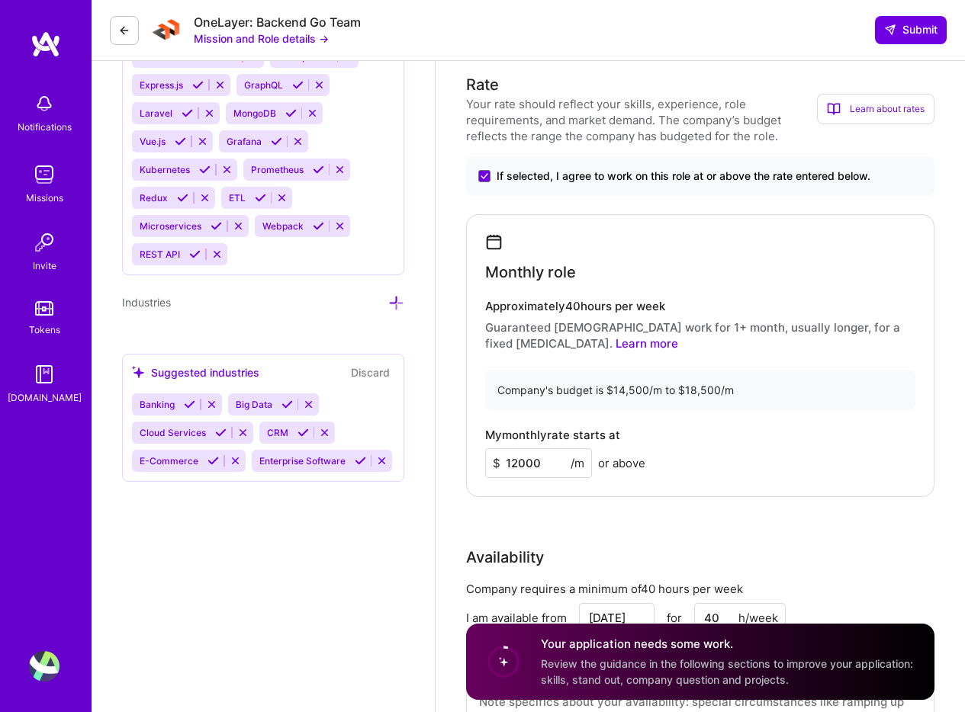
type input "12000"
click at [824, 436] on div "My monthly rate starts at $ 12000 /m or above" at bounding box center [700, 454] width 430 height 50
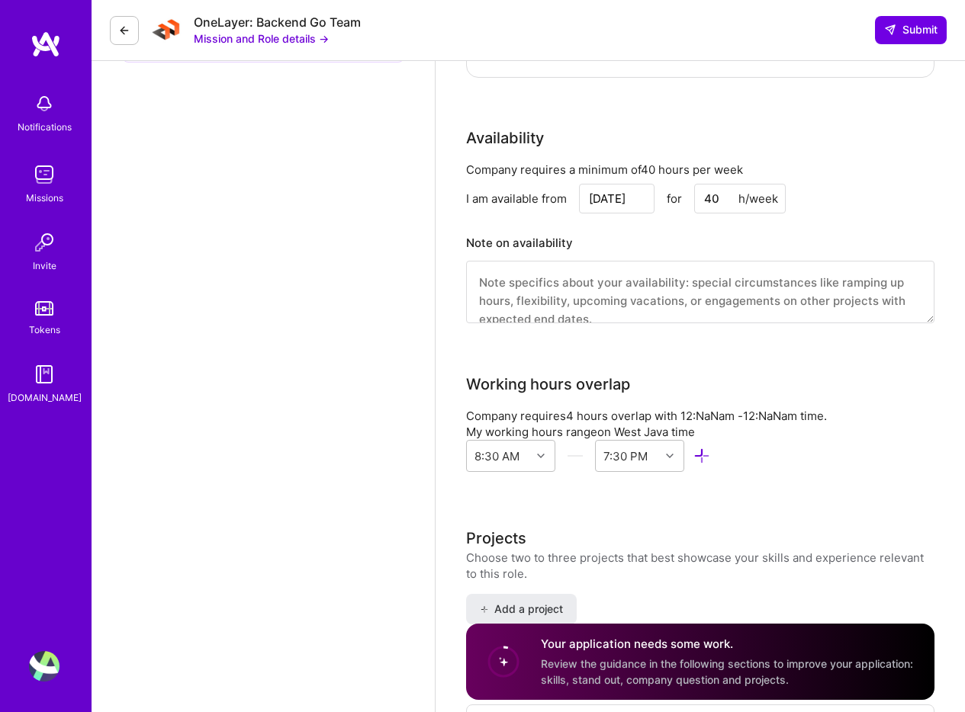
scroll to position [1719, 0]
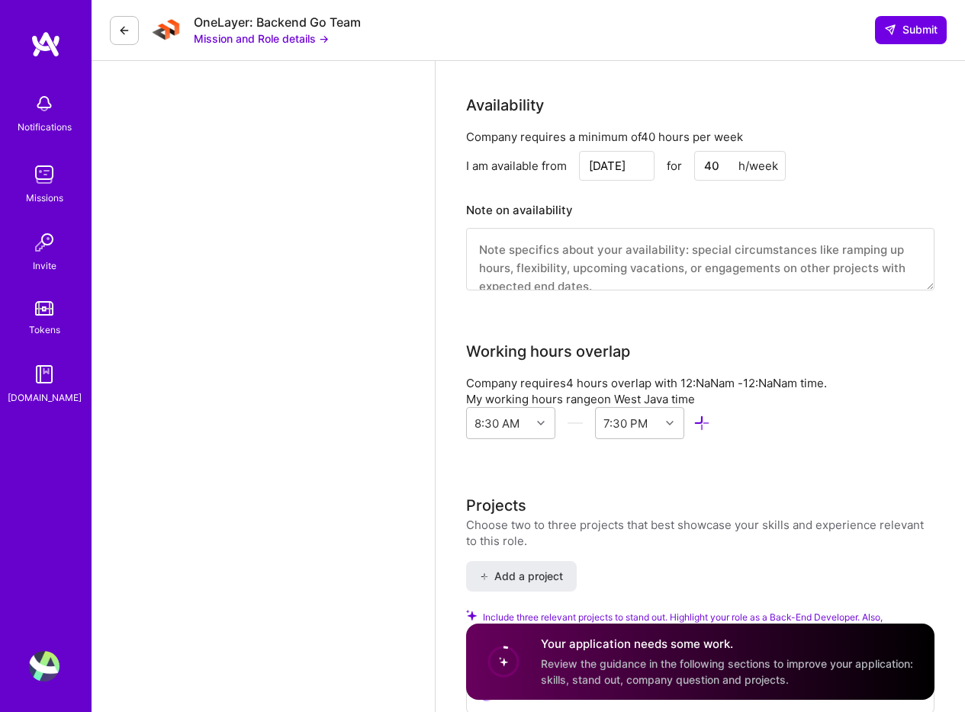
click at [613, 170] on input "[DATE]" at bounding box center [617, 166] width 76 height 30
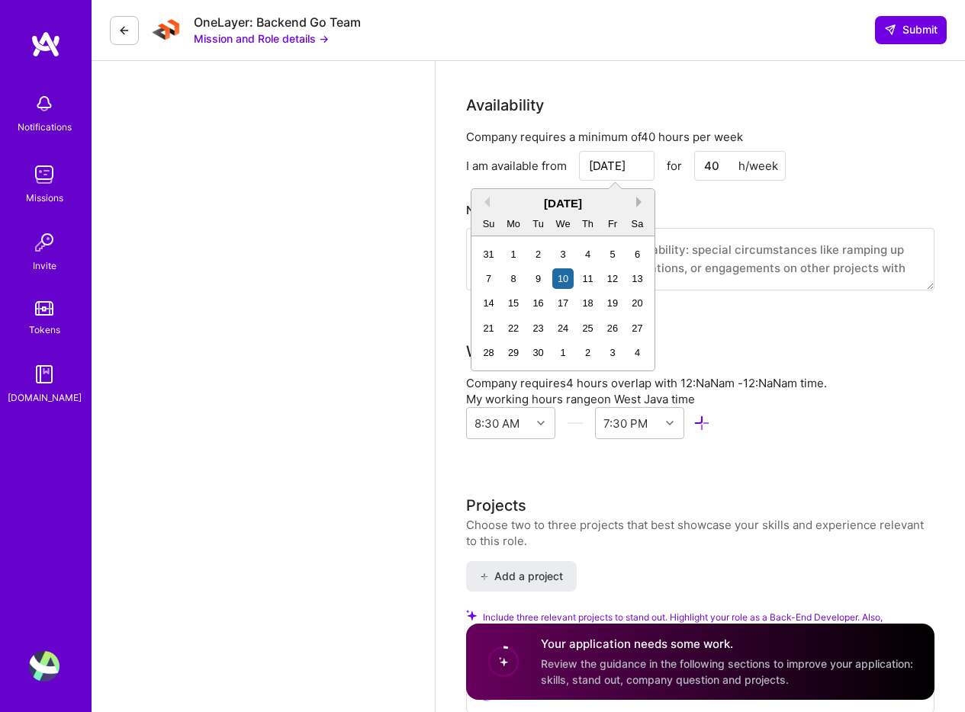
click at [637, 204] on button "Next Month" at bounding box center [641, 202] width 11 height 11
click at [516, 303] on div "10" at bounding box center [513, 303] width 21 height 21
type input "[DATE]"
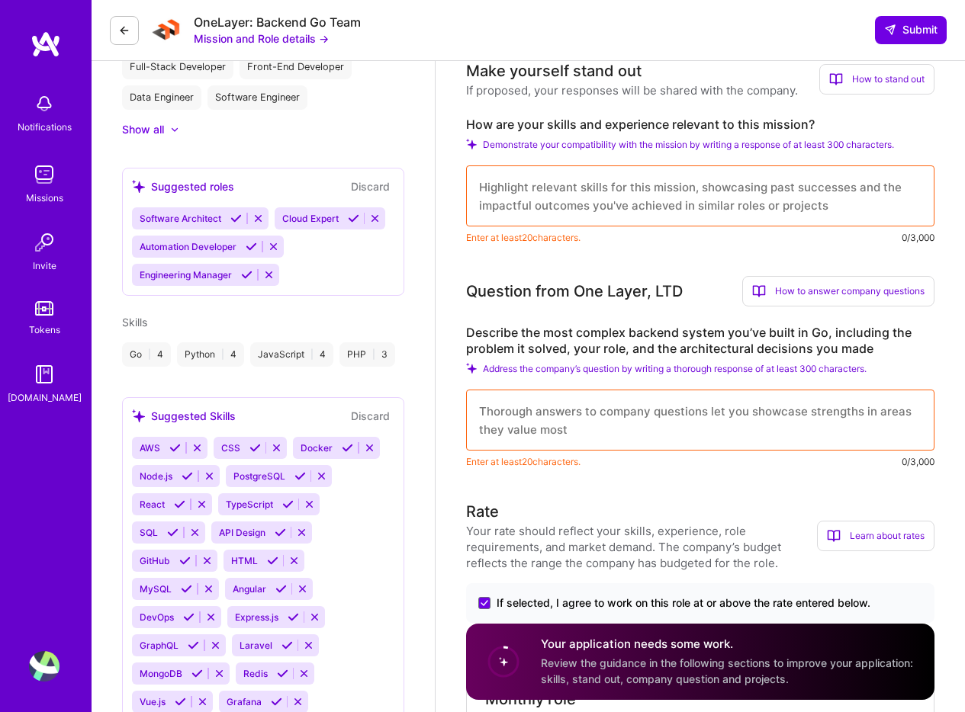
scroll to position [0, 0]
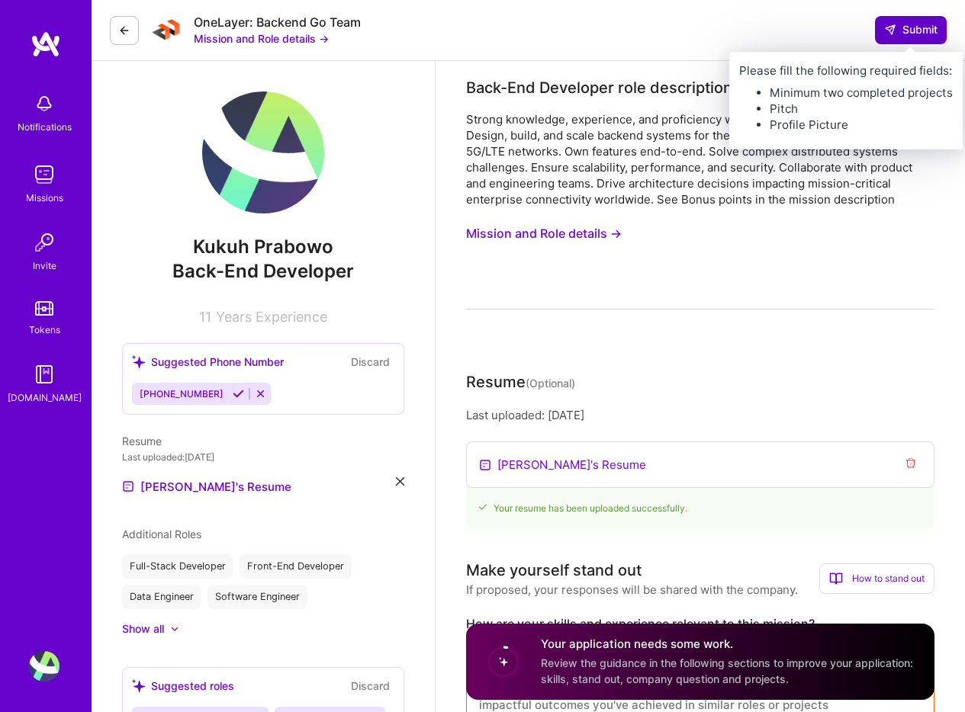
click at [916, 31] on span "Submit" at bounding box center [910, 29] width 53 height 15
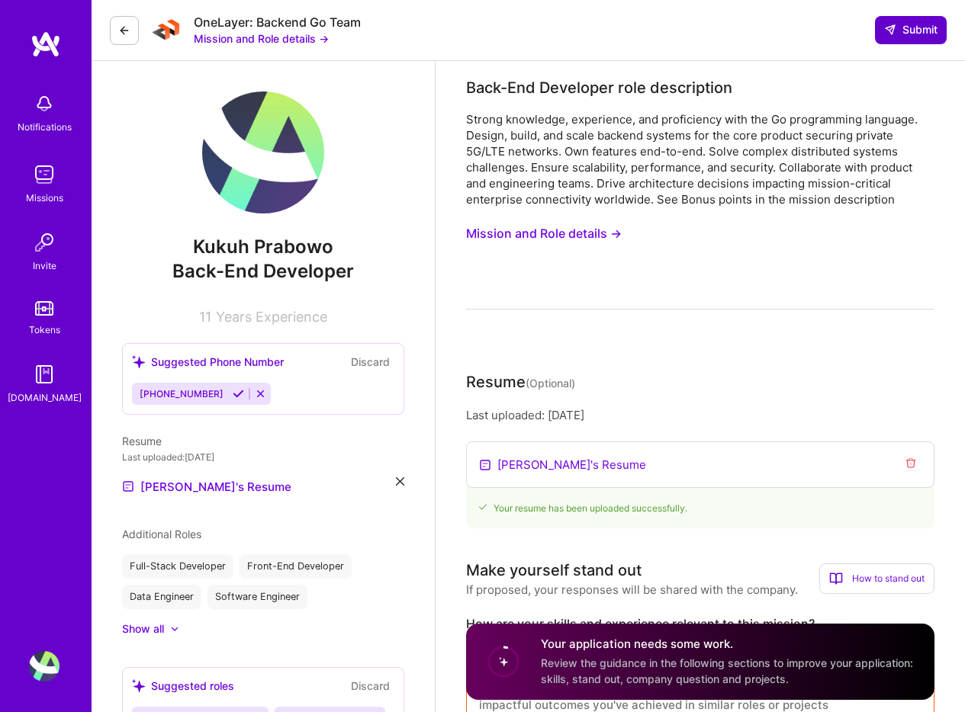
click at [914, 28] on span "Submit" at bounding box center [910, 29] width 53 height 15
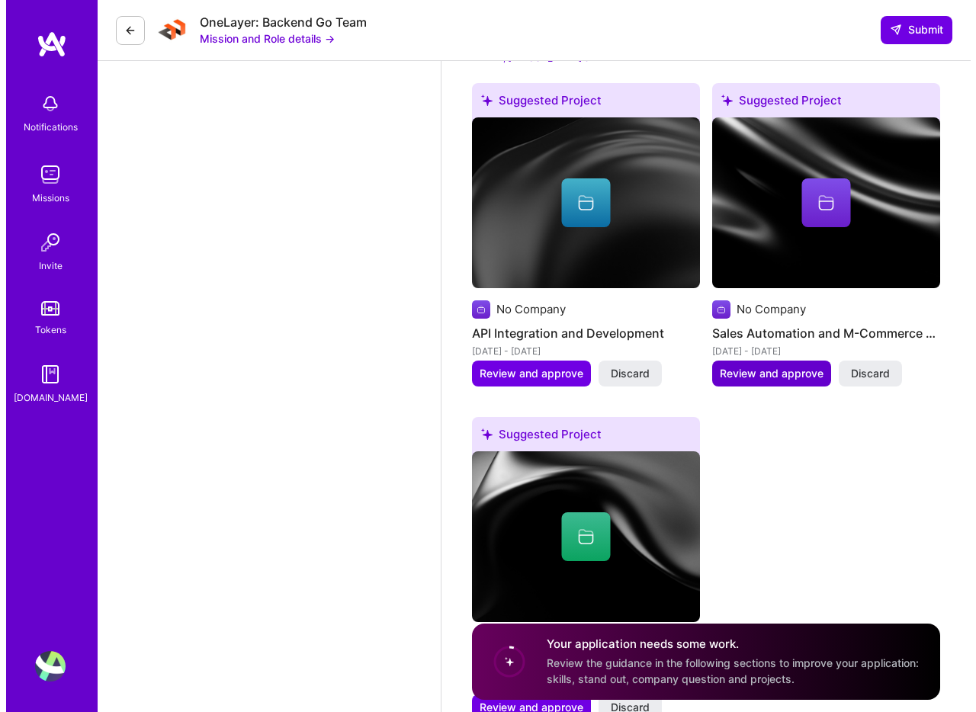
scroll to position [1864, 0]
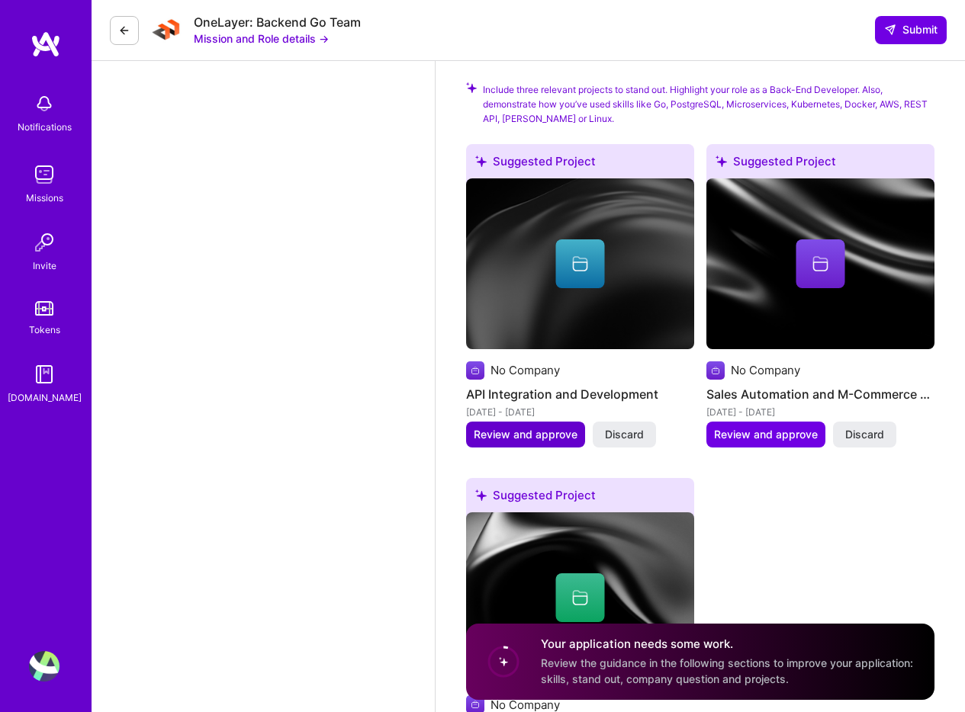
click at [532, 437] on span "Review and approve" at bounding box center [526, 434] width 104 height 15
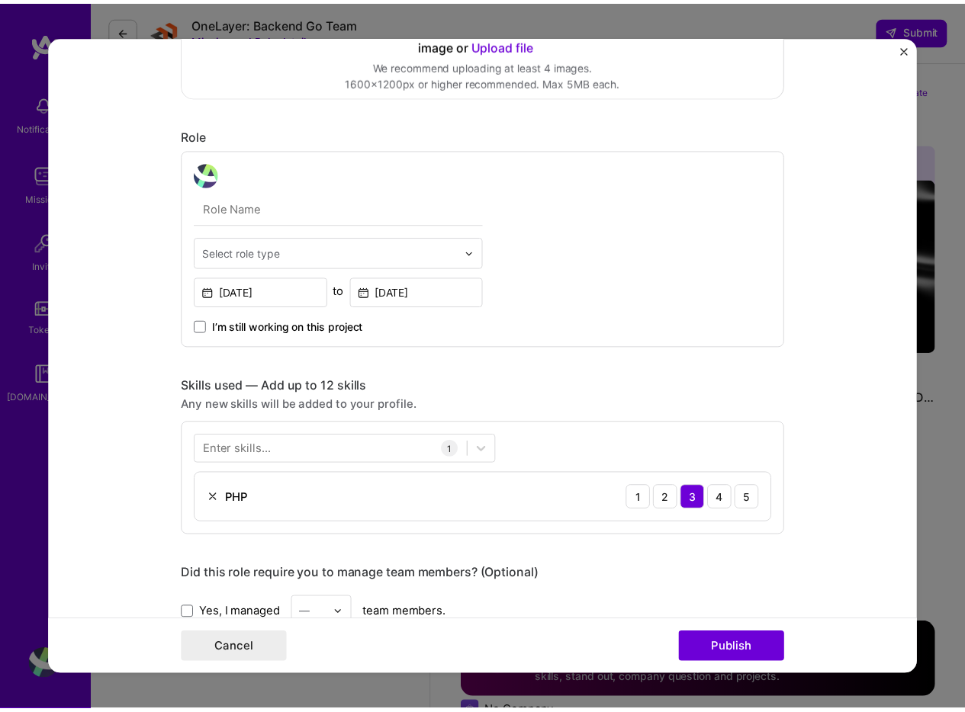
scroll to position [105, 0]
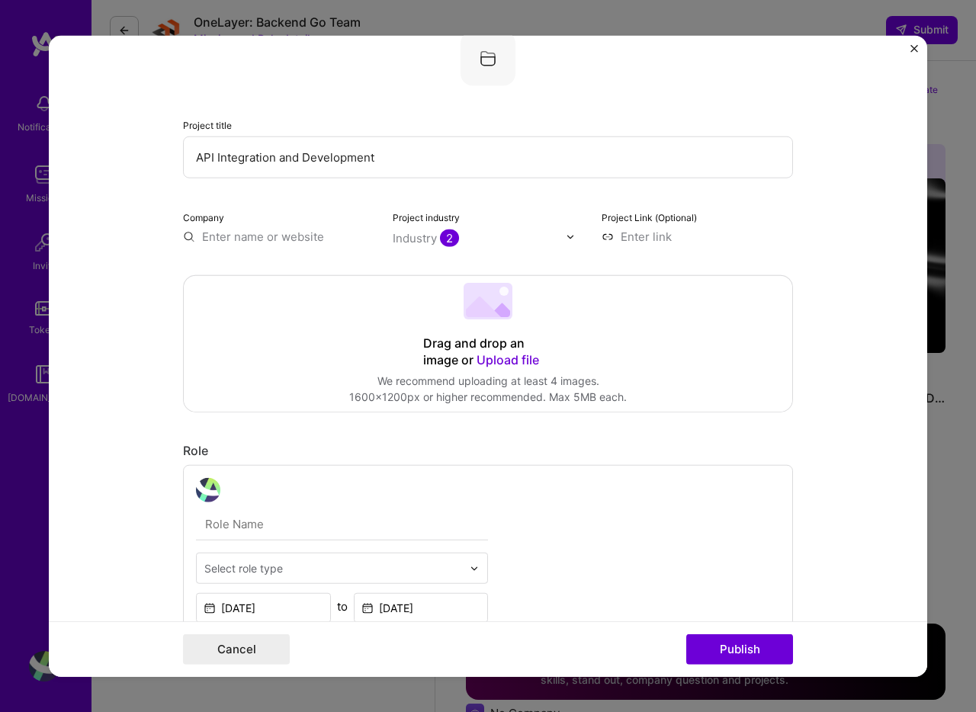
click at [912, 48] on img "Close" at bounding box center [915, 49] width 8 height 8
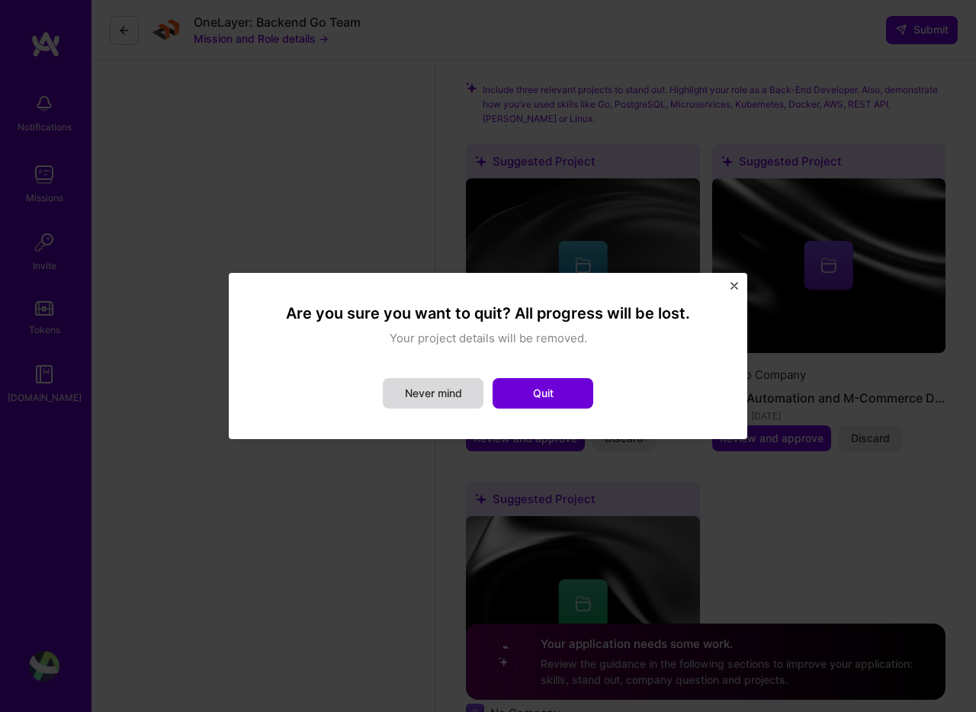
click at [469, 400] on button "Never mind" at bounding box center [433, 393] width 101 height 31
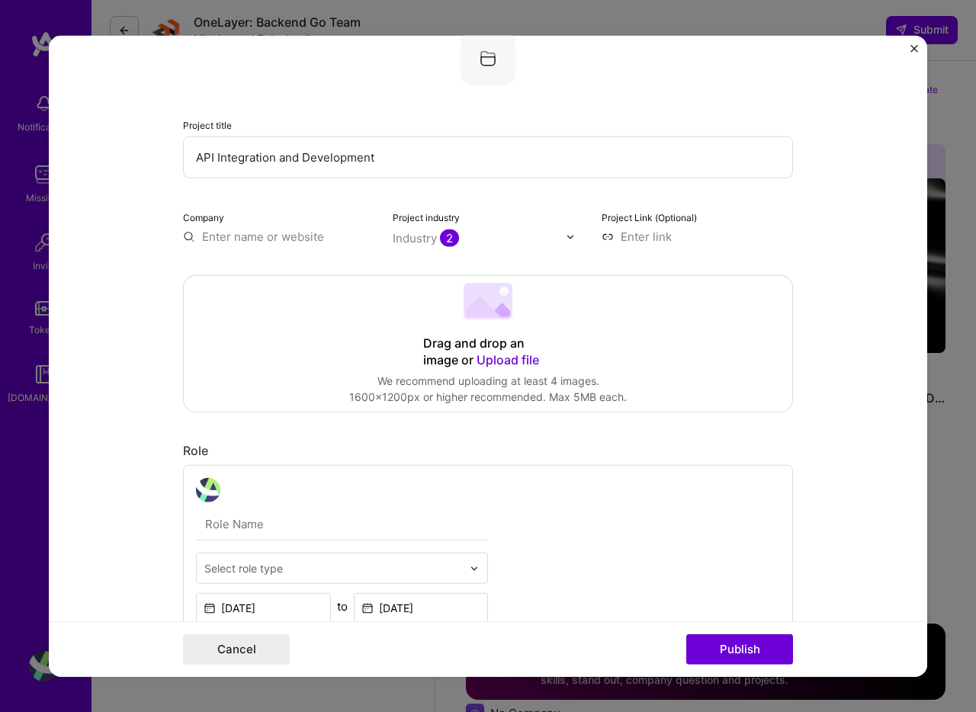
click at [915, 43] on form "Editing suggested project This project is suggested based on your LinkedIn, res…" at bounding box center [488, 357] width 879 height 642
click at [913, 53] on button "Close" at bounding box center [915, 53] width 8 height 16
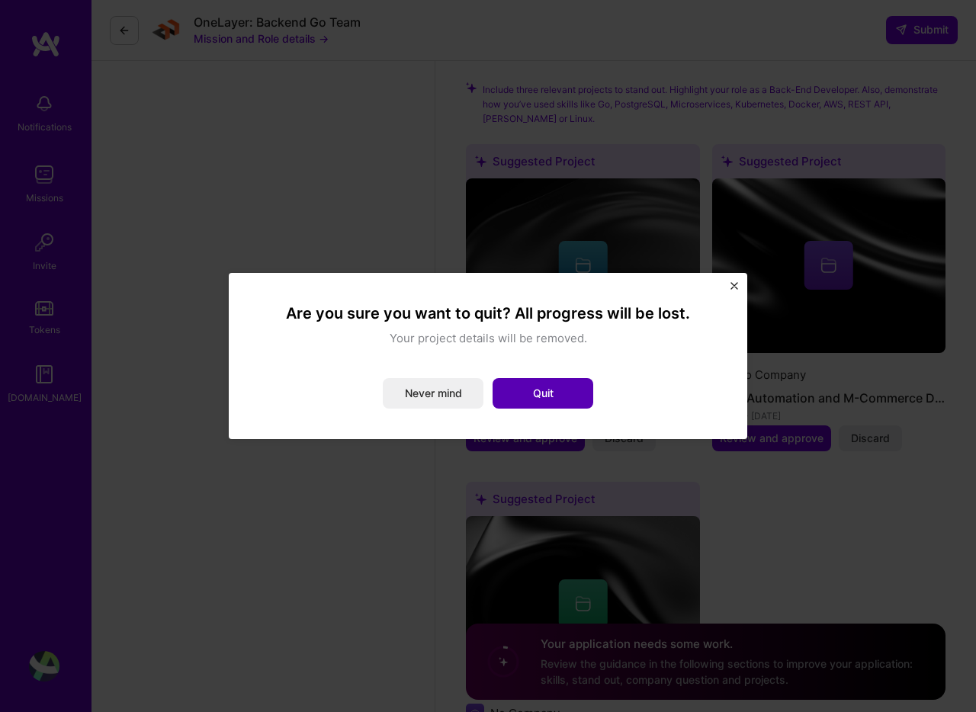
click at [591, 394] on button "Quit" at bounding box center [543, 393] width 101 height 31
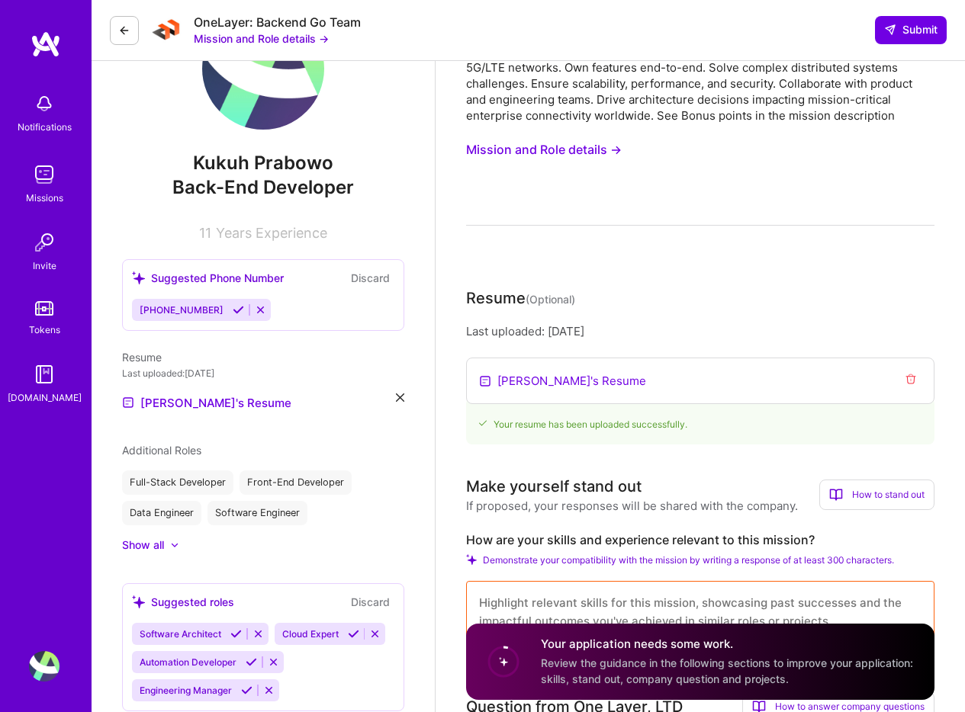
scroll to position [0, 0]
